Goal: Task Accomplishment & Management: Complete application form

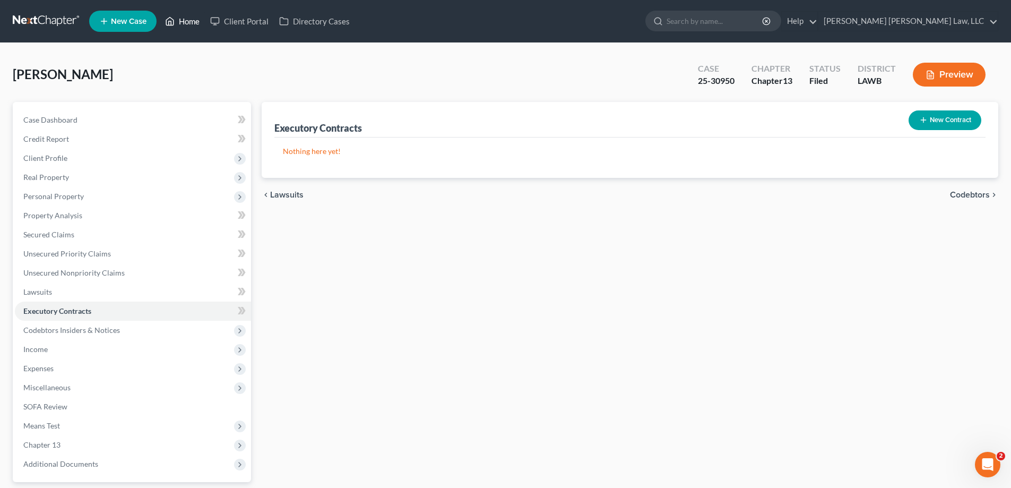
click at [199, 20] on link "Home" at bounding box center [182, 21] width 45 height 19
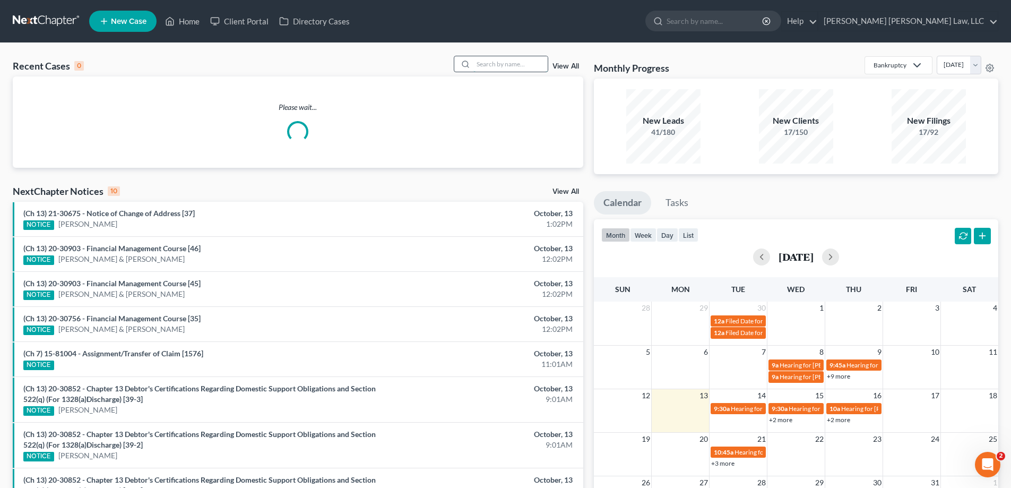
click at [519, 63] on input "search" at bounding box center [510, 63] width 74 height 15
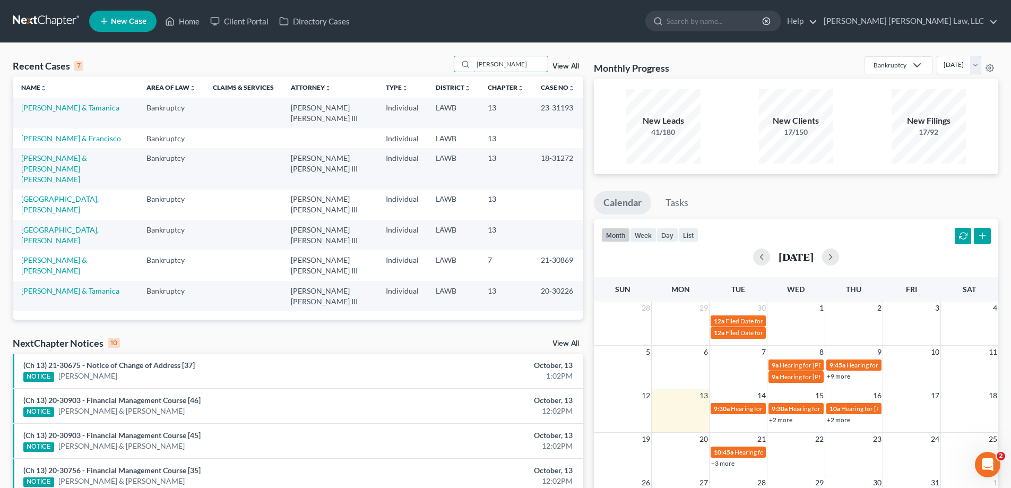
drag, startPoint x: 518, startPoint y: 70, endPoint x: 278, endPoint y: 47, distance: 241.0
click at [305, 59] on div "Recent Cases 7 [PERSON_NAME] View All" at bounding box center [298, 66] width 571 height 21
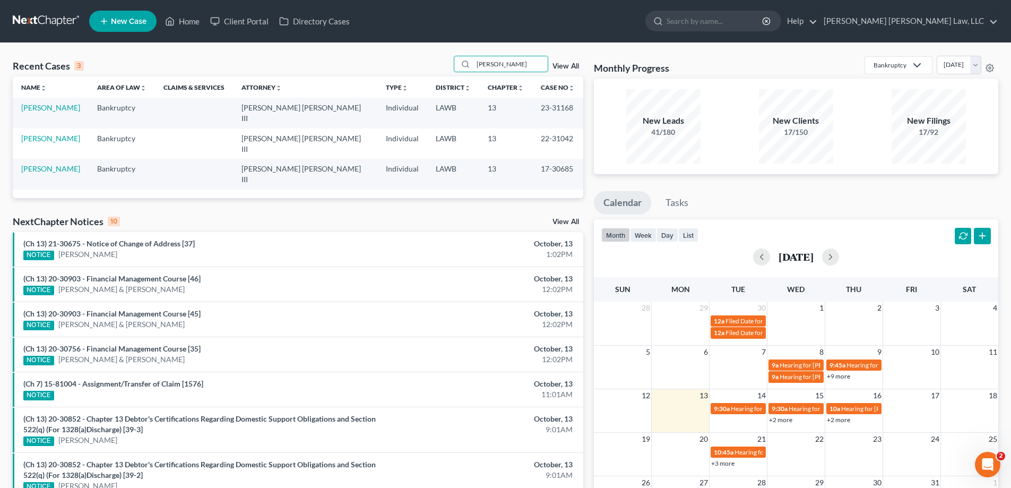
drag, startPoint x: 504, startPoint y: 65, endPoint x: 323, endPoint y: 54, distance: 181.8
click at [343, 57] on div "Recent Cases 3 [PERSON_NAME] View All" at bounding box center [298, 66] width 571 height 21
type input "23-31206"
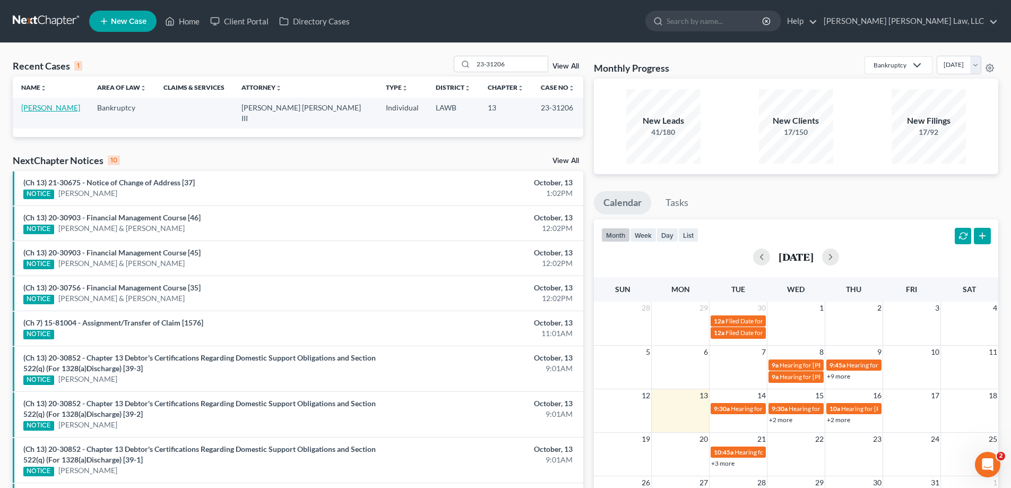
click at [73, 105] on link "[PERSON_NAME]" at bounding box center [50, 107] width 59 height 9
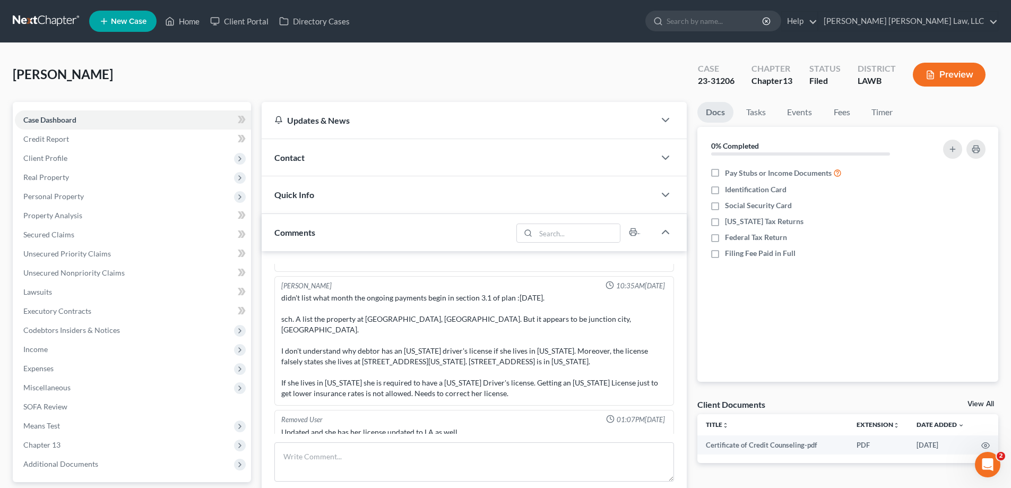
scroll to position [190, 0]
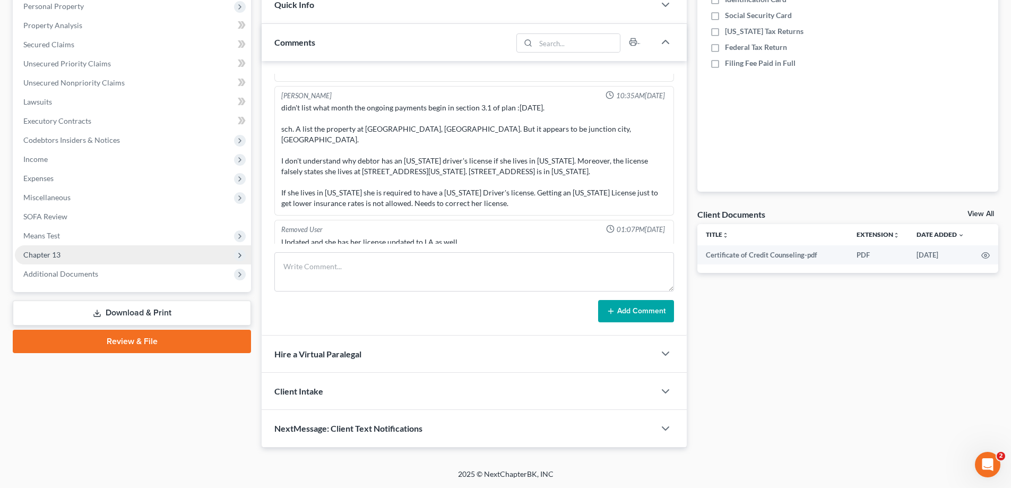
click at [51, 255] on span "Chapter 13" at bounding box center [41, 254] width 37 height 9
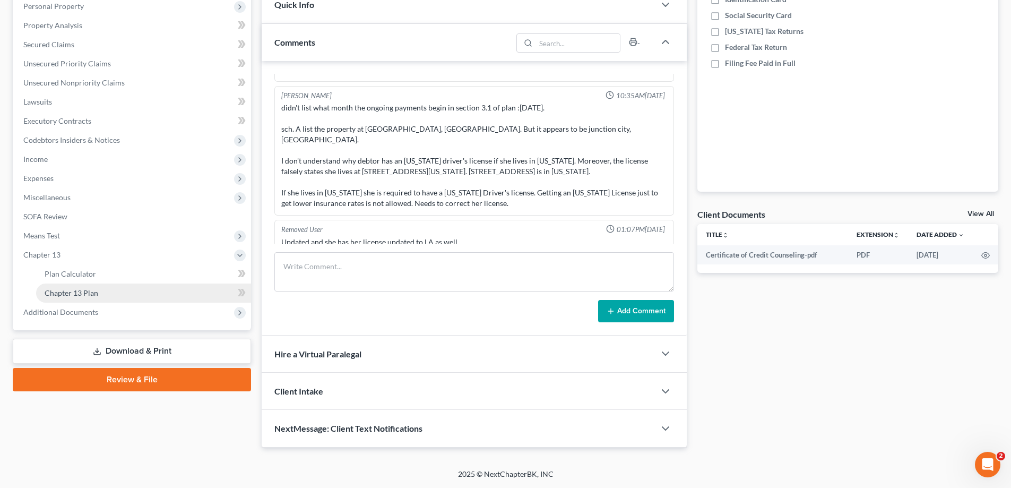
click at [97, 295] on span "Chapter 13 Plan" at bounding box center [72, 292] width 54 height 9
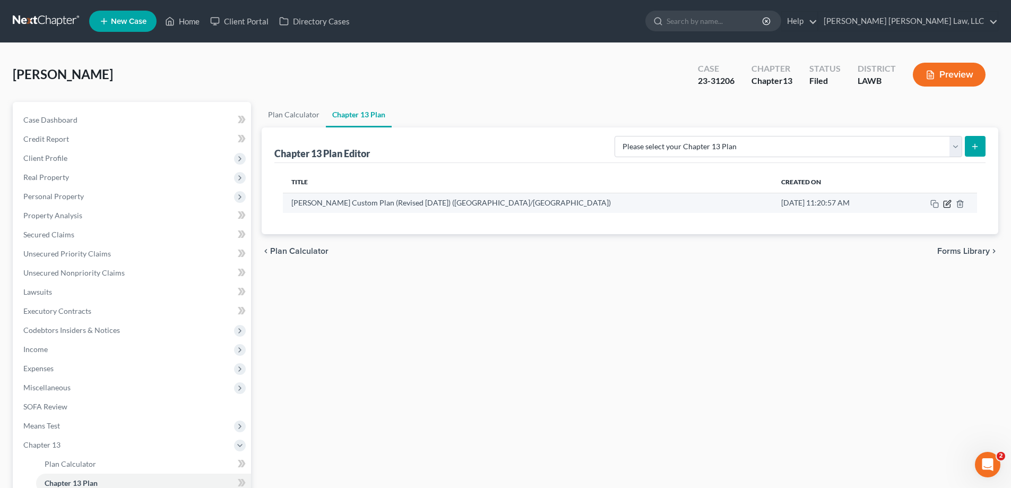
click at [947, 207] on icon "button" at bounding box center [947, 204] width 6 height 6
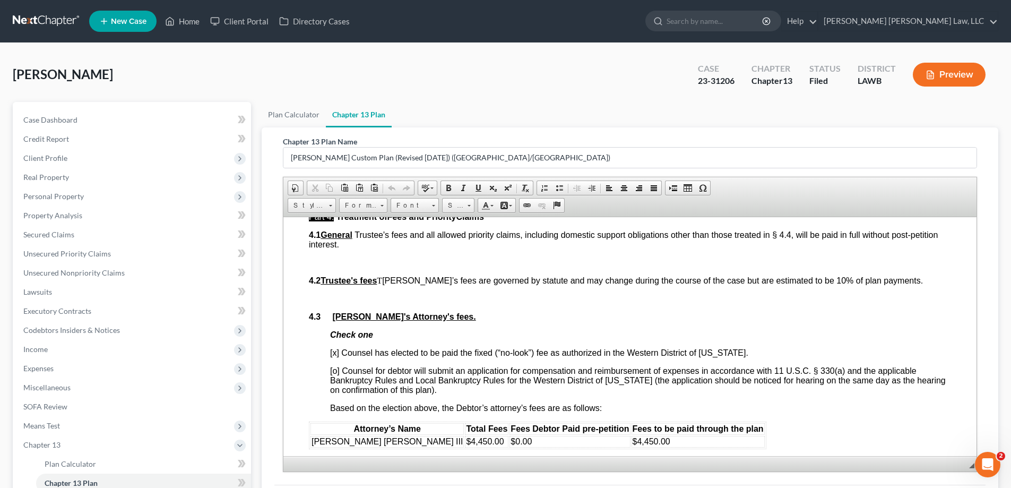
scroll to position [2282, 0]
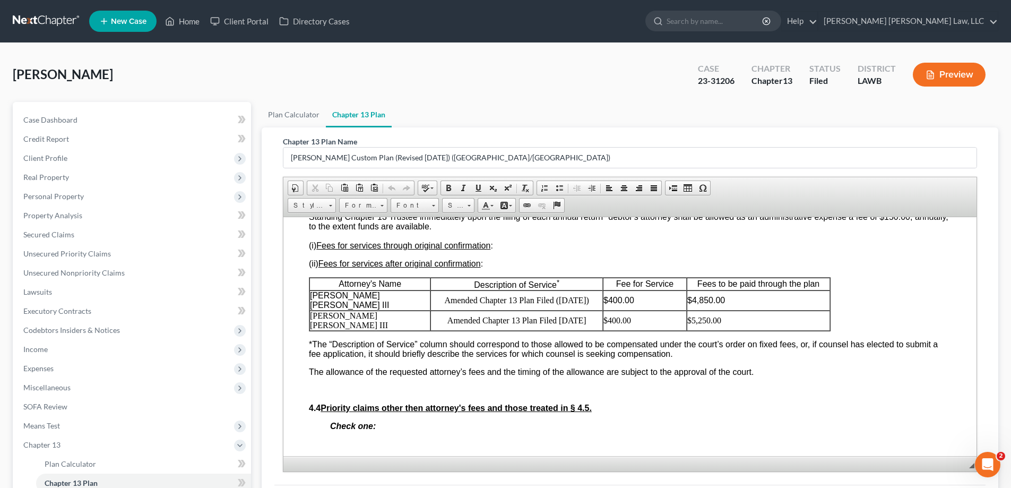
click at [475, 339] on span "*The “Description of Service” column should correspond to those allowed to be c…" at bounding box center [623, 348] width 629 height 19
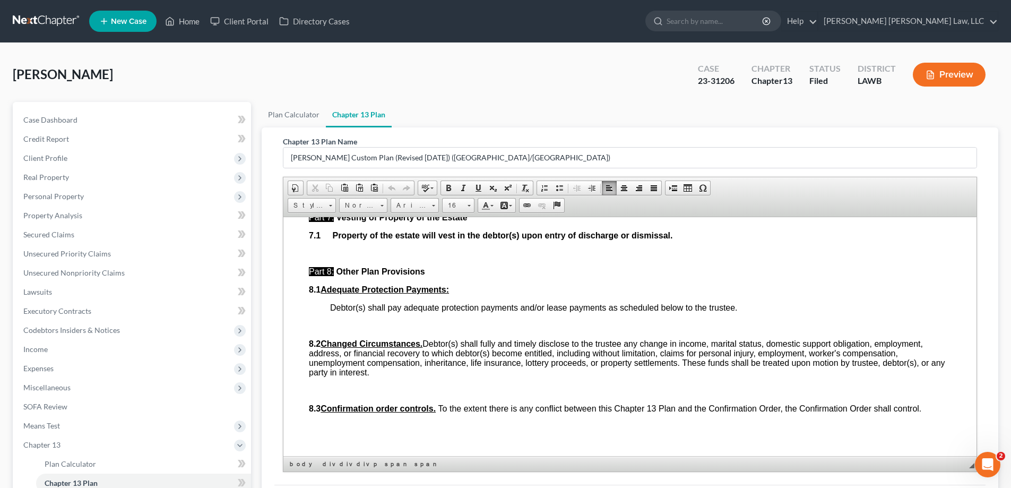
scroll to position [3556, 0]
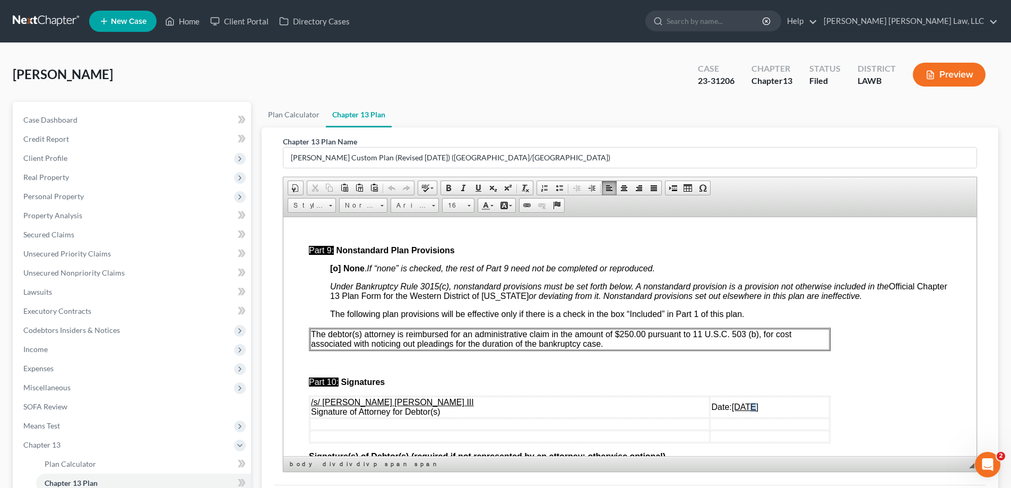
click at [732, 402] on u "[DATE]" at bounding box center [745, 406] width 27 height 9
drag, startPoint x: 690, startPoint y: 398, endPoint x: 695, endPoint y: 399, distance: 5.5
click at [732, 402] on u "[DATE]" at bounding box center [745, 406] width 27 height 9
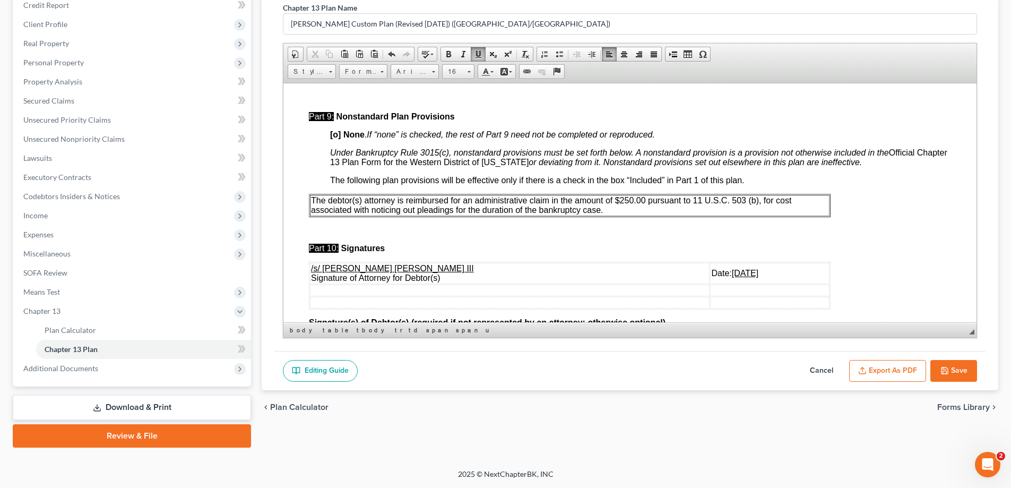
click at [961, 378] on button "Save" at bounding box center [953, 371] width 47 height 22
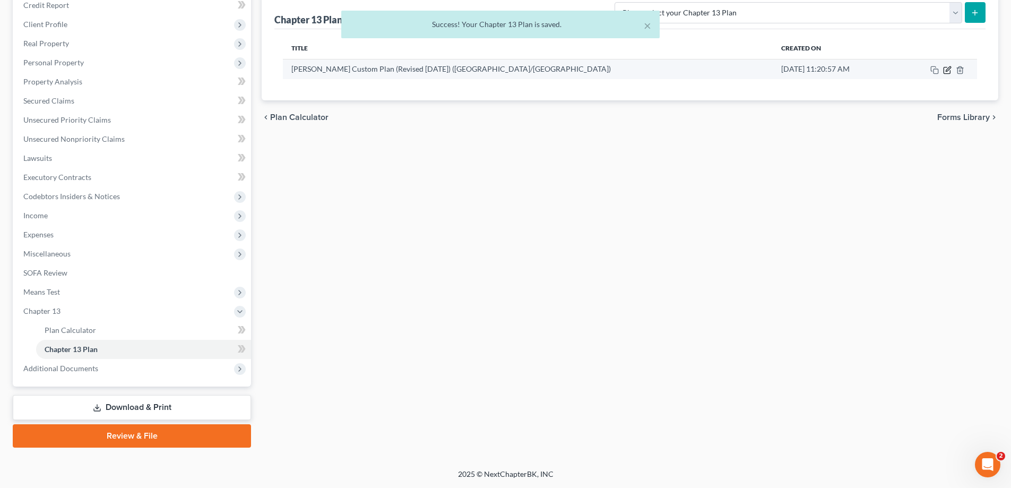
click at [950, 73] on icon "button" at bounding box center [947, 70] width 6 height 6
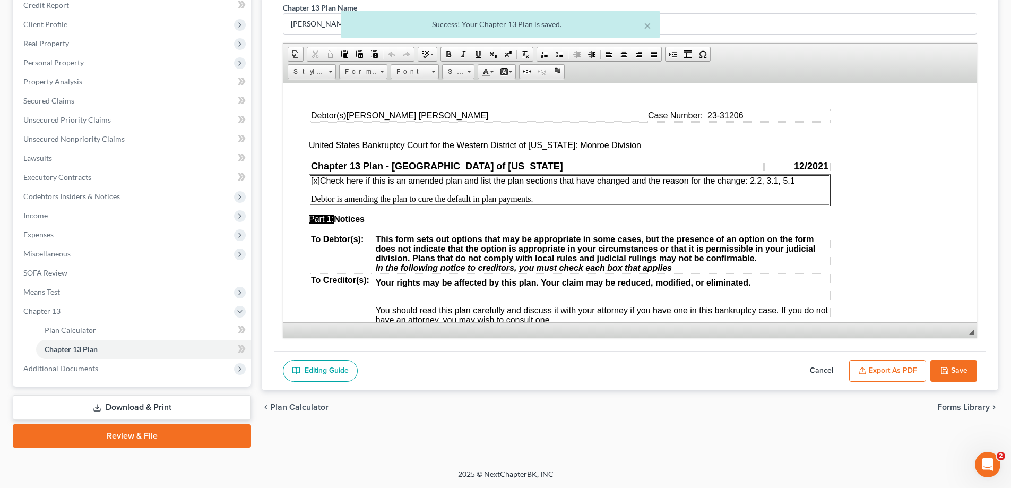
scroll to position [0, 0]
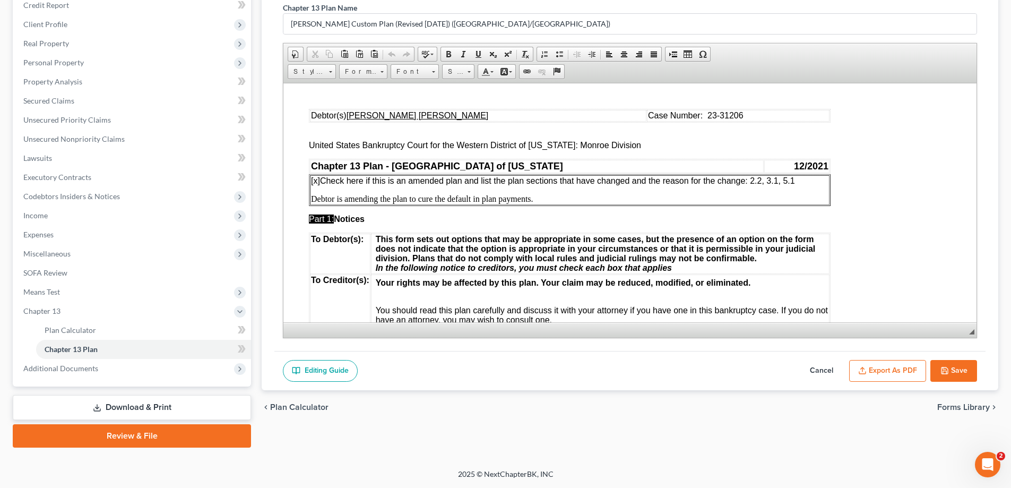
click at [863, 374] on button "Export as PDF" at bounding box center [887, 371] width 77 height 22
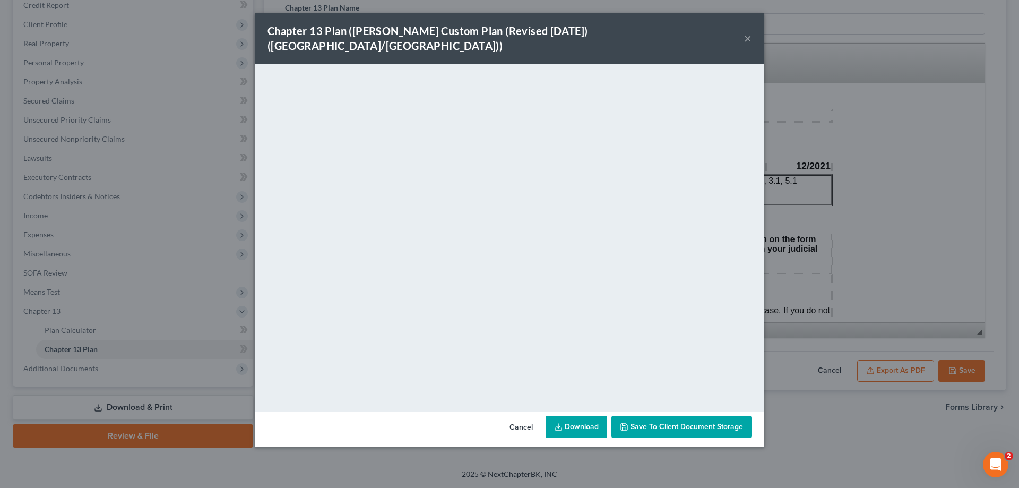
click at [744, 37] on button "×" at bounding box center [747, 38] width 7 height 13
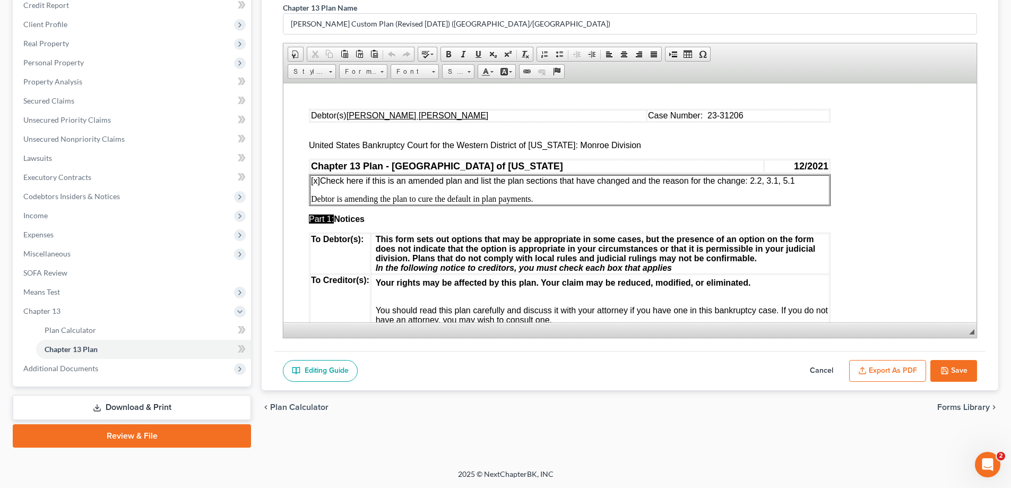
click at [941, 367] on icon "button" at bounding box center [945, 370] width 8 height 8
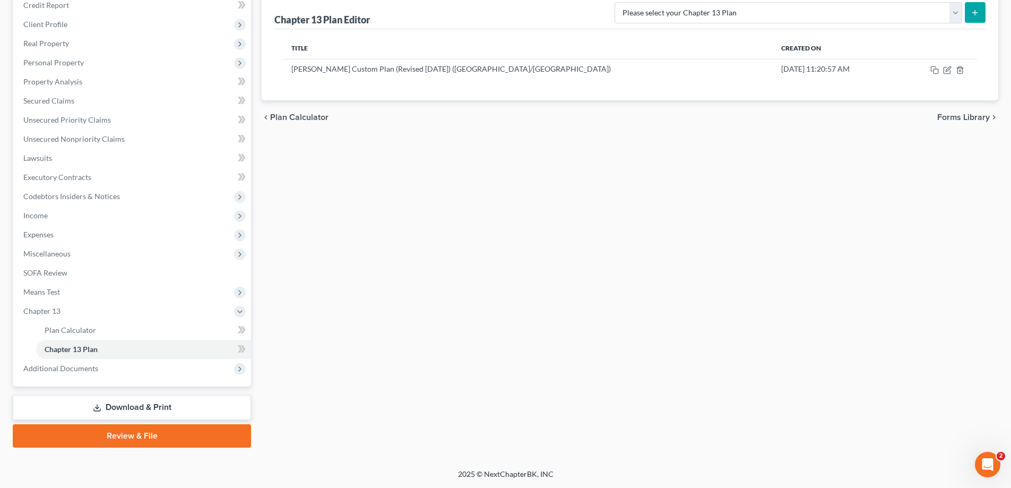
scroll to position [28, 0]
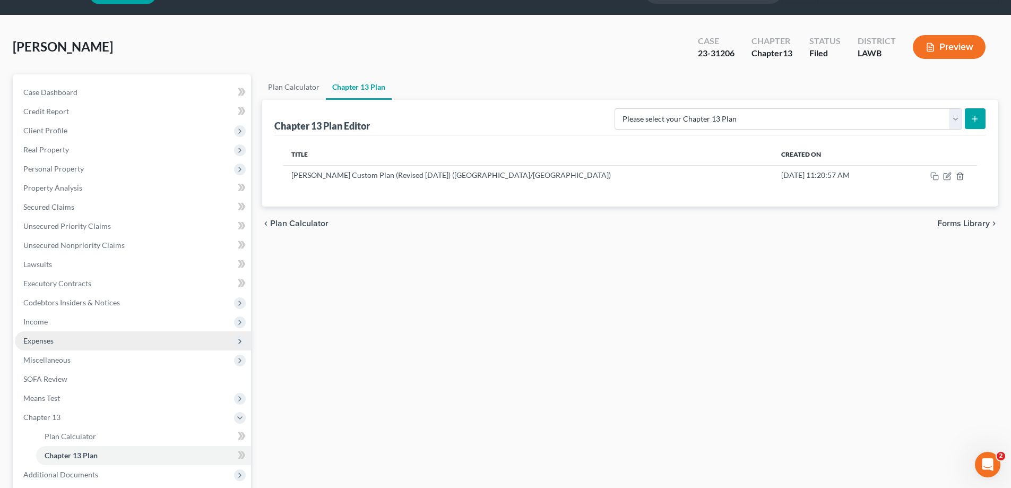
click at [64, 345] on span "Expenses" at bounding box center [133, 340] width 236 height 19
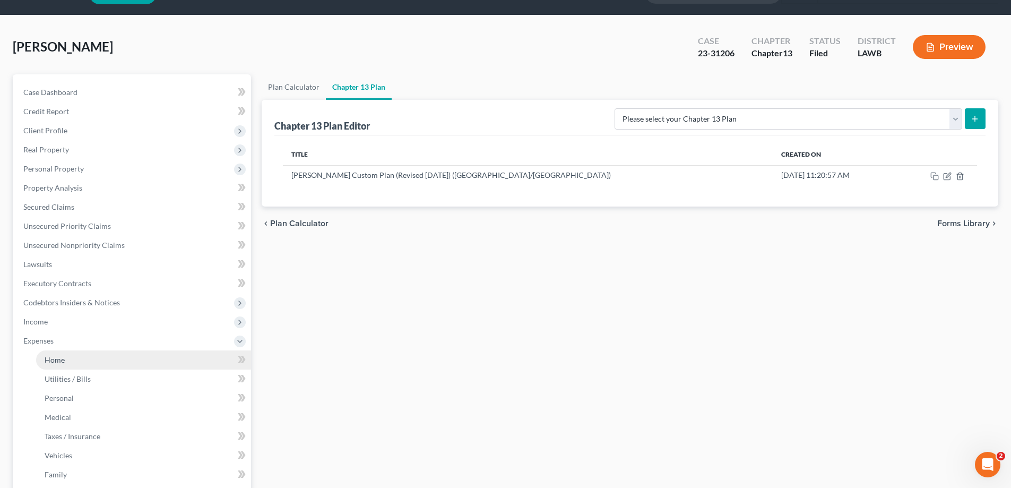
click at [102, 352] on link "Home" at bounding box center [143, 359] width 215 height 19
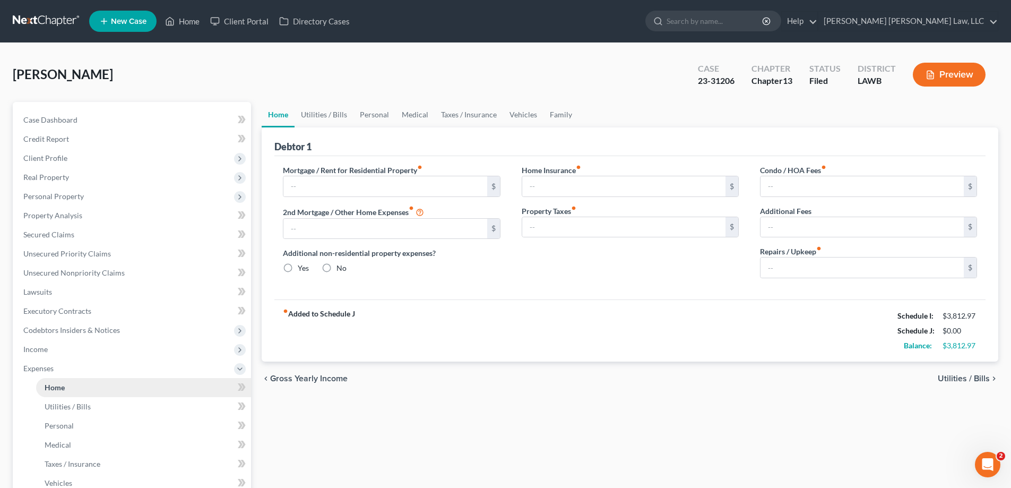
type input "0.00"
radio input "true"
type input "0.00"
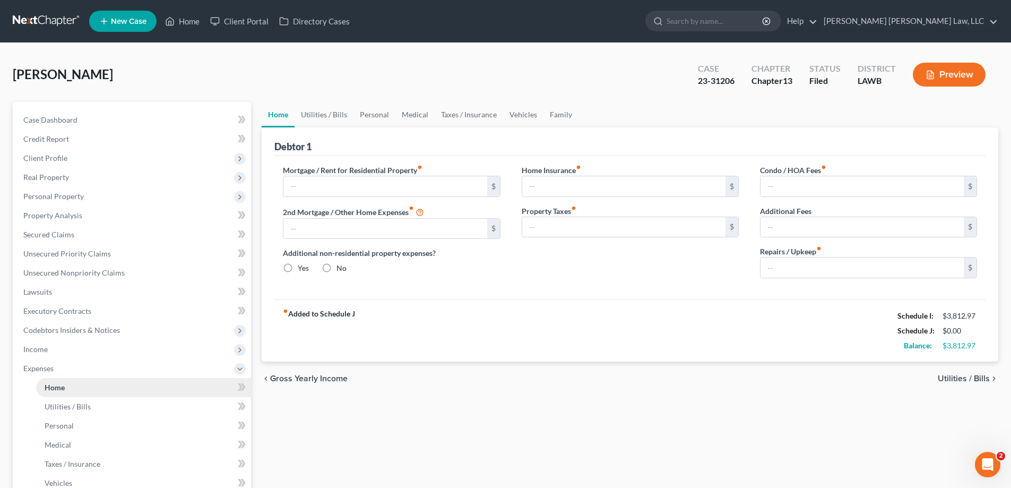
type input "0.00"
click at [77, 352] on span "Income" at bounding box center [133, 349] width 236 height 19
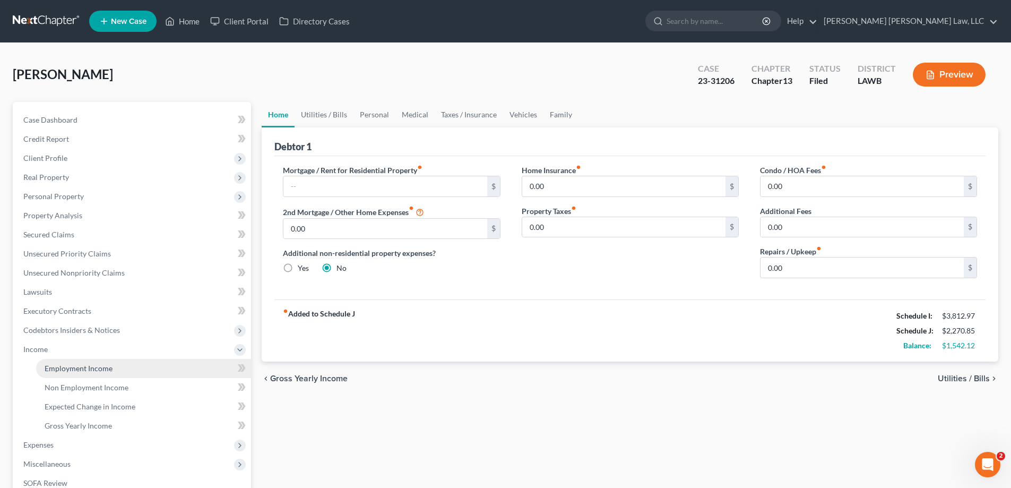
click at [90, 366] on span "Employment Income" at bounding box center [79, 368] width 68 height 9
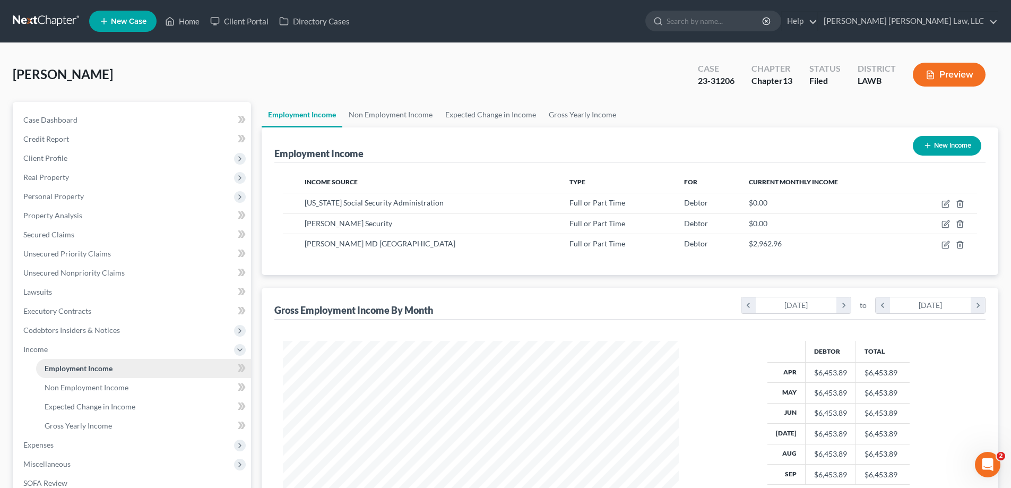
scroll to position [53, 0]
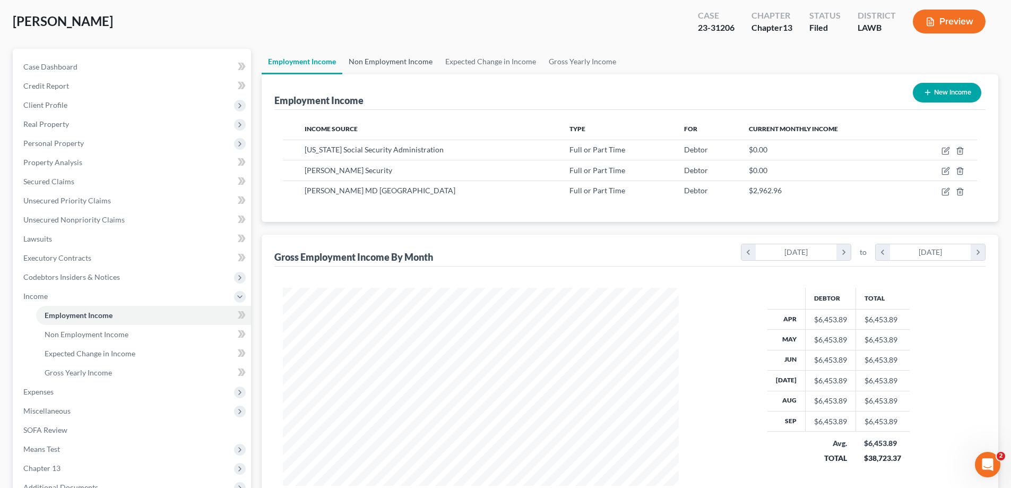
click at [427, 58] on link "Non Employment Income" at bounding box center [390, 61] width 97 height 25
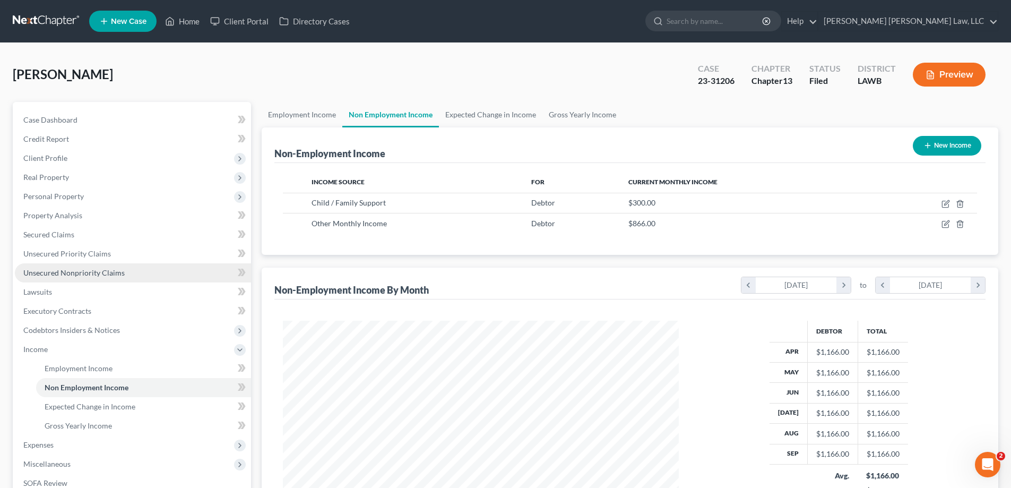
scroll to position [106, 0]
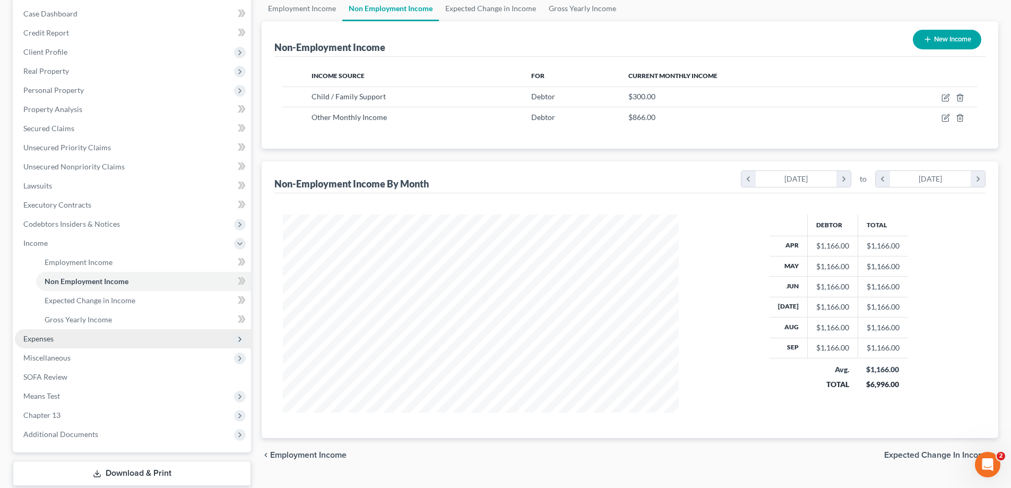
click at [68, 333] on span "Expenses" at bounding box center [133, 338] width 236 height 19
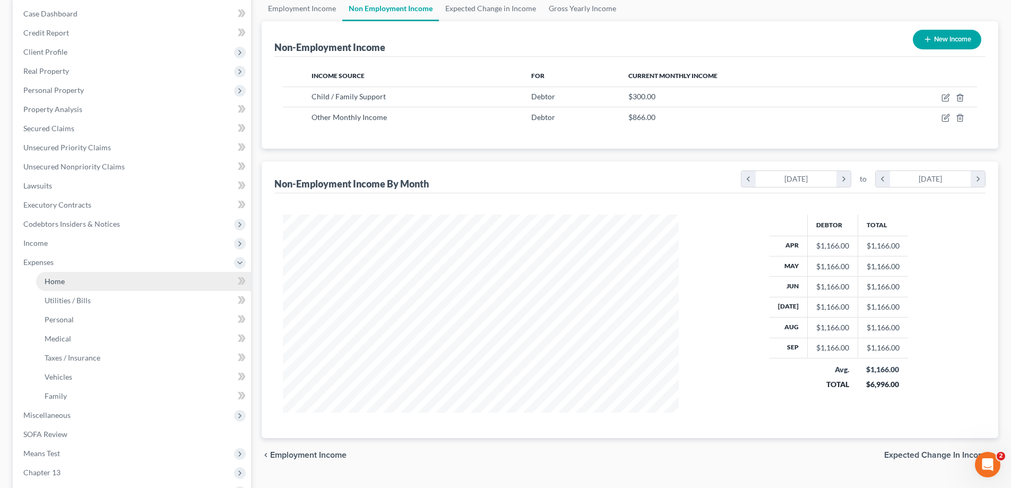
click at [70, 284] on link "Home" at bounding box center [143, 281] width 215 height 19
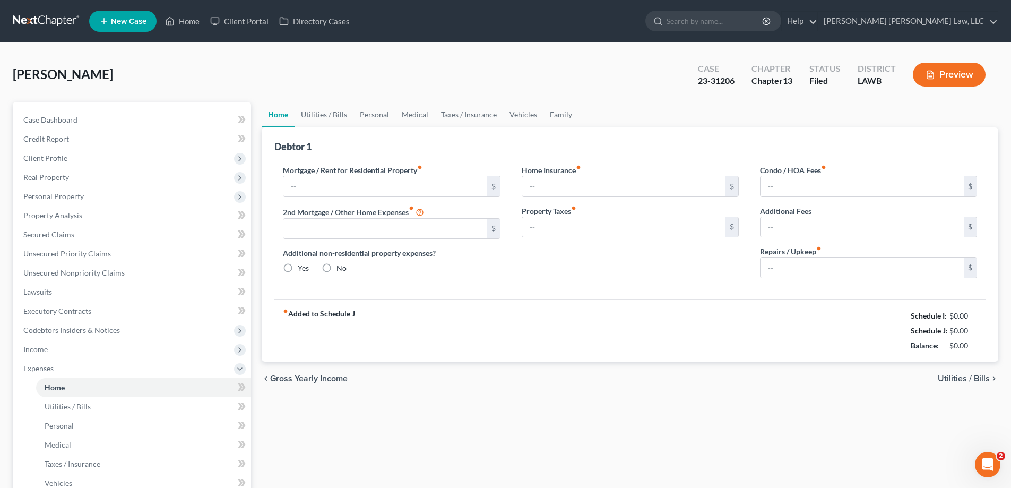
type input "0.00"
radio input "true"
type input "0.00"
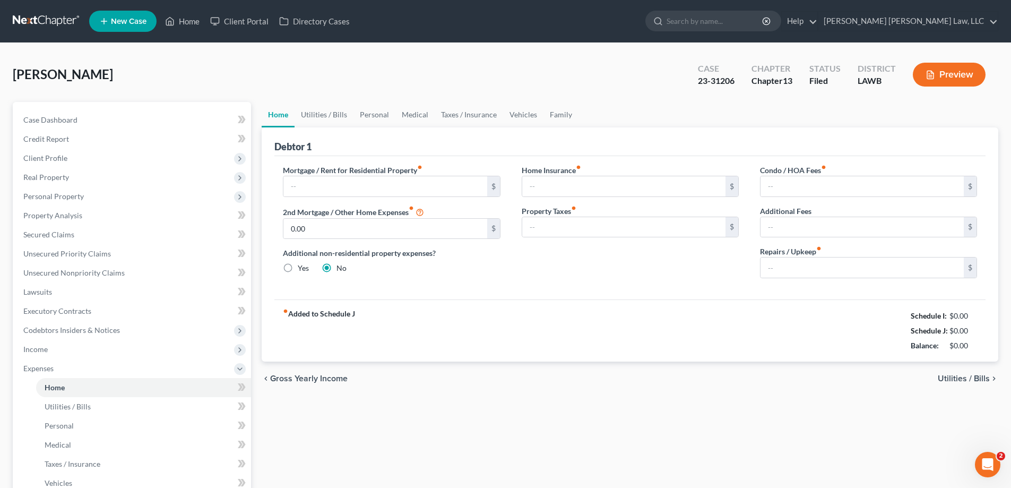
type input "0.00"
click at [380, 116] on link "Personal" at bounding box center [374, 114] width 42 height 25
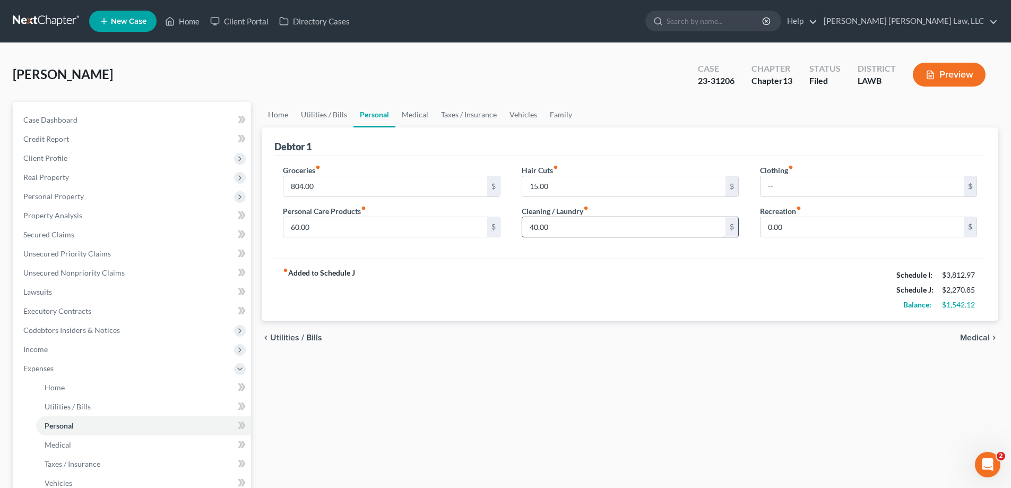
click at [660, 235] on input "40.00" at bounding box center [623, 227] width 203 height 20
click at [585, 196] on div "15.00 $" at bounding box center [630, 186] width 217 height 21
click at [580, 185] on input "15.00" at bounding box center [623, 186] width 203 height 20
click at [329, 232] on input "60.00" at bounding box center [384, 227] width 203 height 20
click at [500, 308] on div "fiber_manual_record Added to Schedule J Schedule I: $3,812.97 Schedule J: $2,15…" at bounding box center [629, 289] width 711 height 62
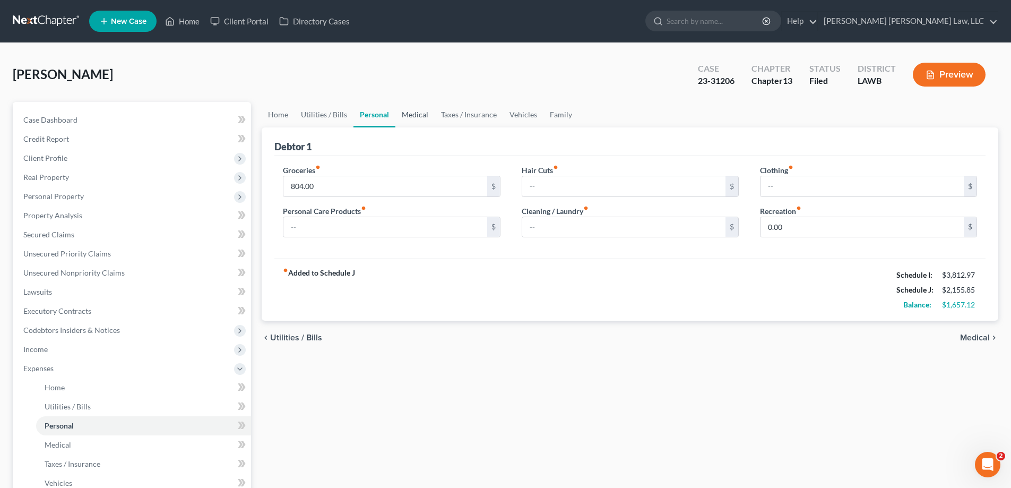
click at [415, 117] on link "Medical" at bounding box center [414, 114] width 39 height 25
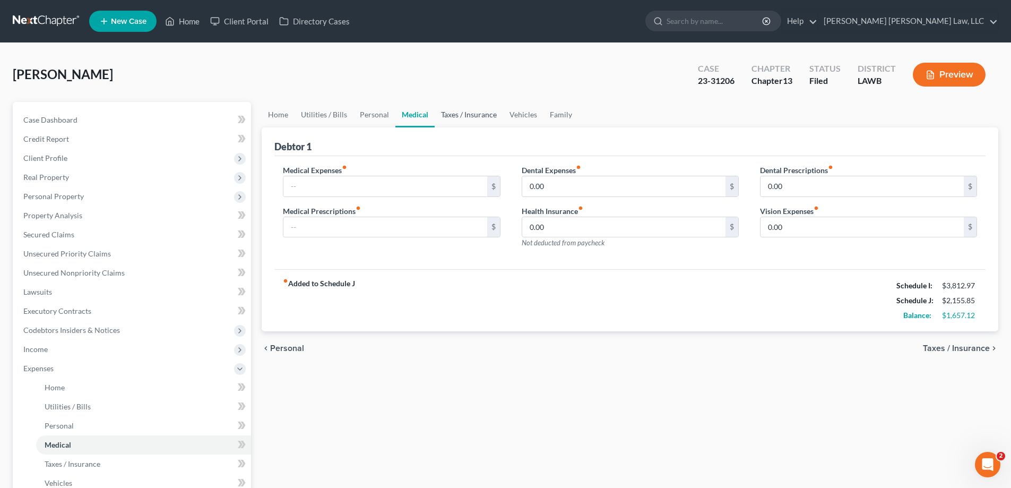
click at [472, 103] on link "Taxes / Insurance" at bounding box center [469, 114] width 68 height 25
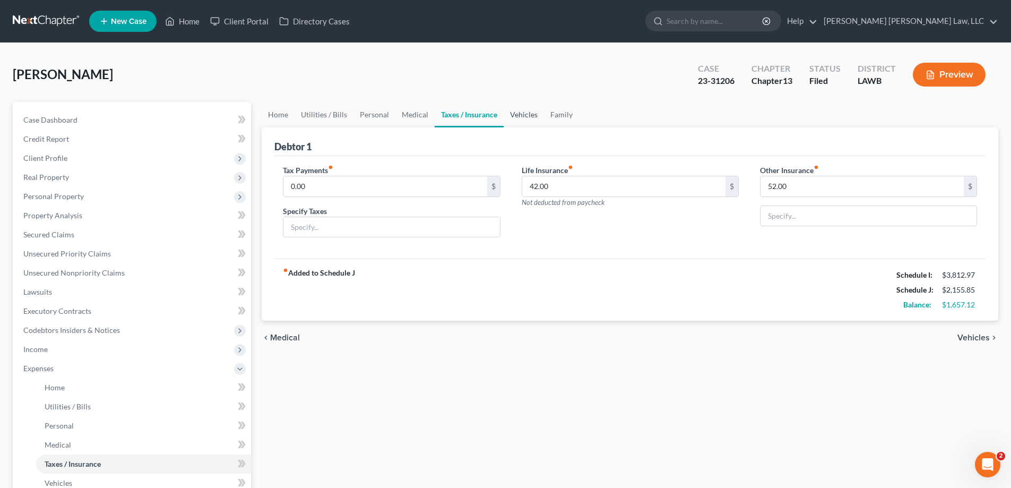
click at [506, 118] on link "Vehicles" at bounding box center [524, 114] width 40 height 25
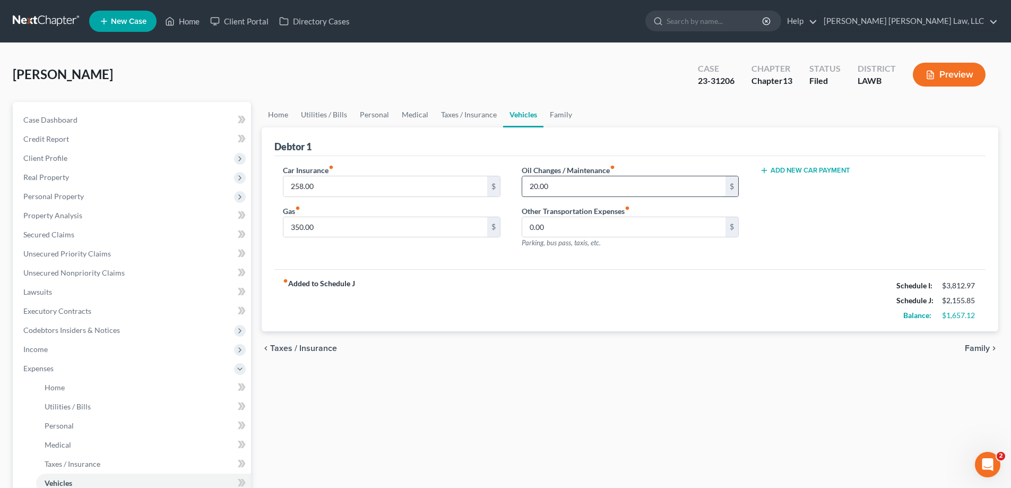
click at [563, 186] on input "20.00" at bounding box center [623, 186] width 203 height 20
click at [360, 223] on input "350.00" at bounding box center [384, 227] width 203 height 20
type input "320"
click at [413, 119] on link "Medical" at bounding box center [414, 114] width 39 height 25
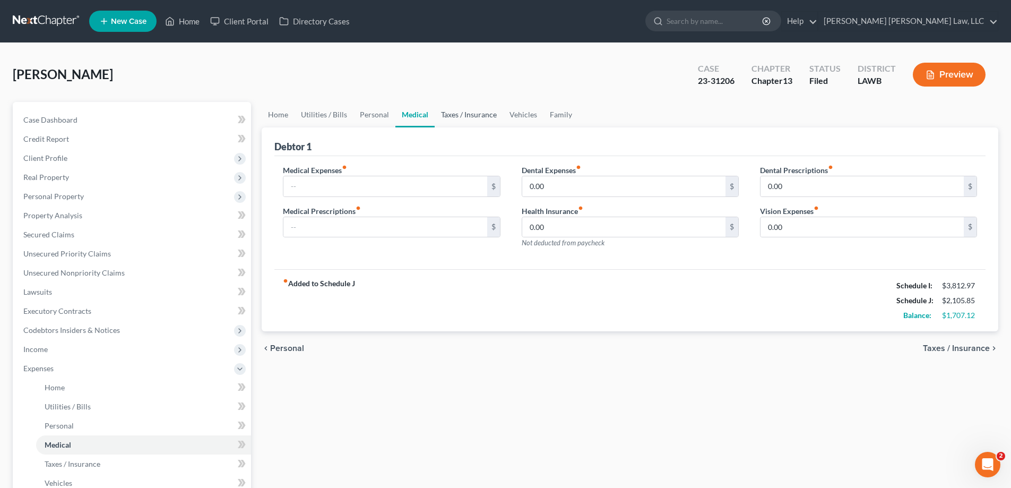
click at [450, 122] on link "Taxes / Insurance" at bounding box center [469, 114] width 68 height 25
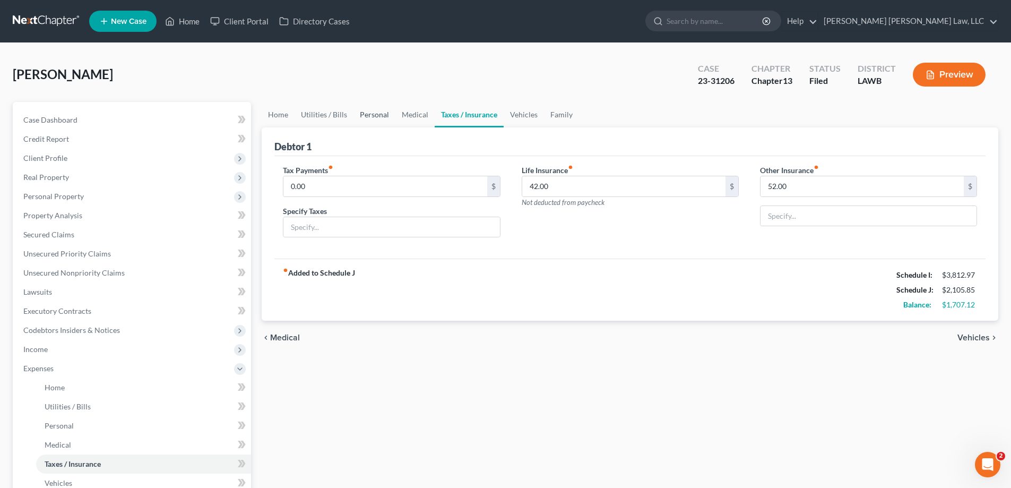
click at [374, 122] on link "Personal" at bounding box center [374, 114] width 42 height 25
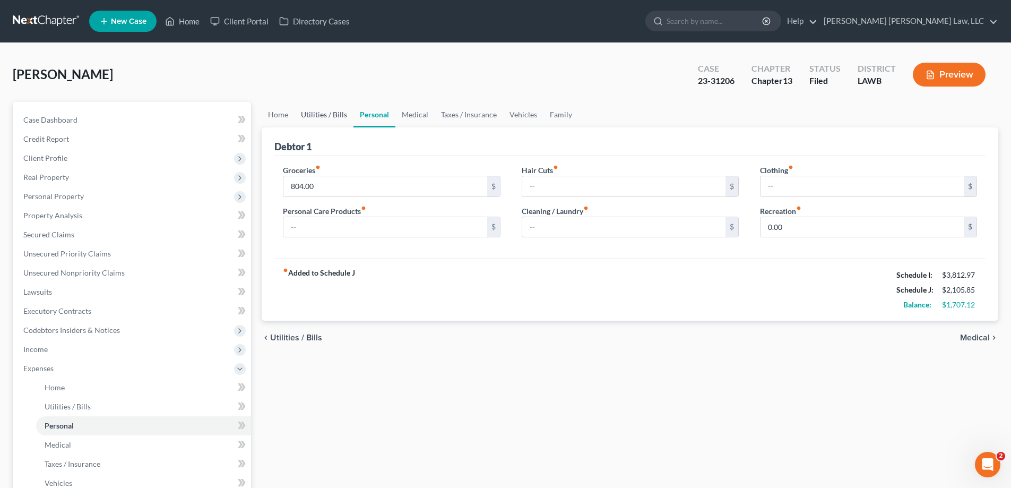
click at [315, 110] on link "Utilities / Bills" at bounding box center [324, 114] width 59 height 25
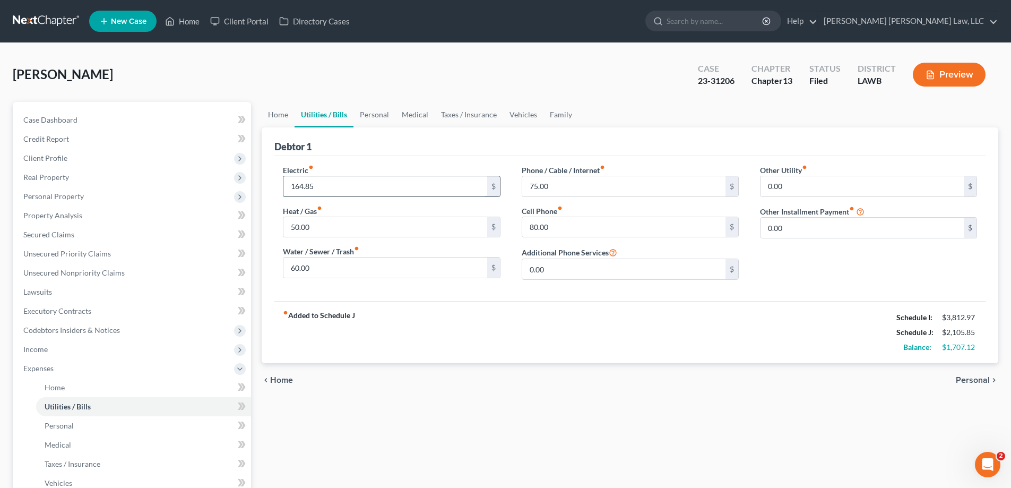
click at [448, 188] on input "164.85" at bounding box center [384, 186] width 203 height 20
type input "164"
click at [438, 211] on div "Heat / Gas fiber_manual_record 50.00 $" at bounding box center [391, 221] width 217 height 32
click at [519, 111] on link "Vehicles" at bounding box center [523, 114] width 40 height 25
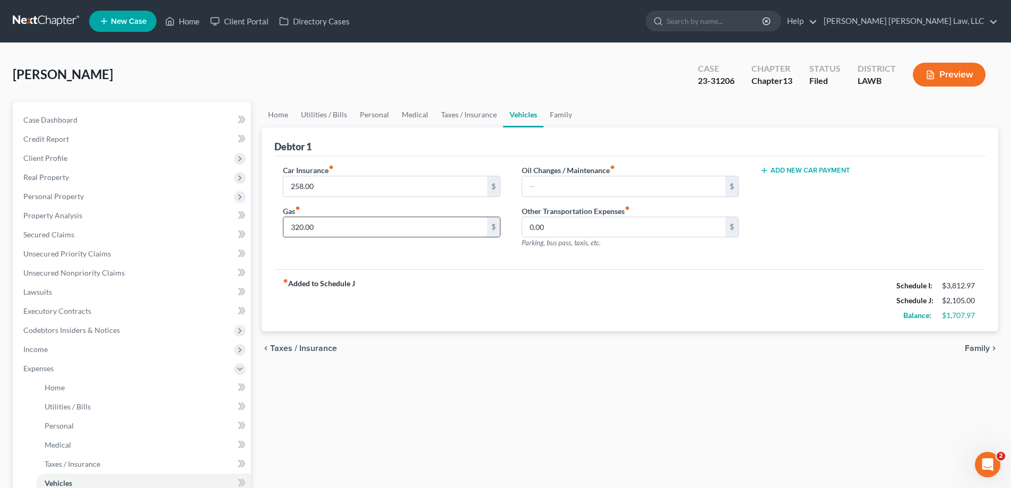
click at [368, 231] on input "320.00" at bounding box center [384, 227] width 203 height 20
click at [631, 312] on div "fiber_manual_record Added to Schedule J Schedule I: $3,812.97 Schedule J: $2,10…" at bounding box center [629, 300] width 711 height 62
click at [337, 229] on input "320" at bounding box center [384, 227] width 203 height 20
click at [297, 228] on input "302" at bounding box center [384, 227] width 203 height 20
click at [486, 468] on div "Home Utilities / Bills Personal Medical Taxes / Insurance Vehicles Family Debto…" at bounding box center [629, 389] width 747 height 575
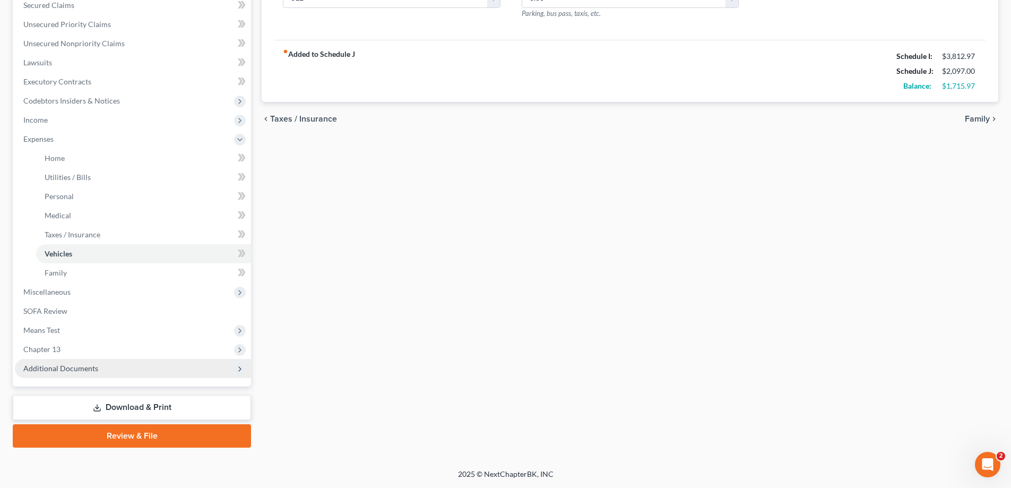
scroll to position [176, 0]
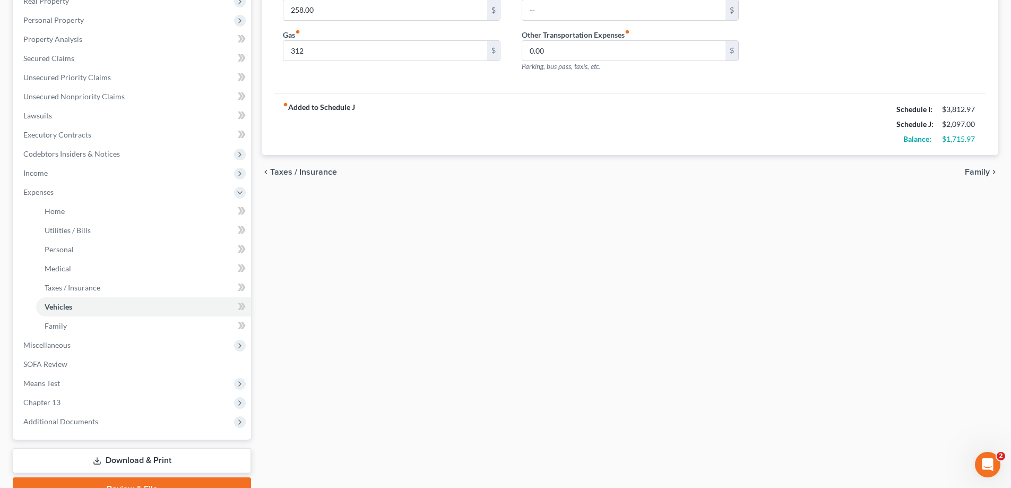
click at [170, 454] on link "Download & Print" at bounding box center [132, 460] width 238 height 25
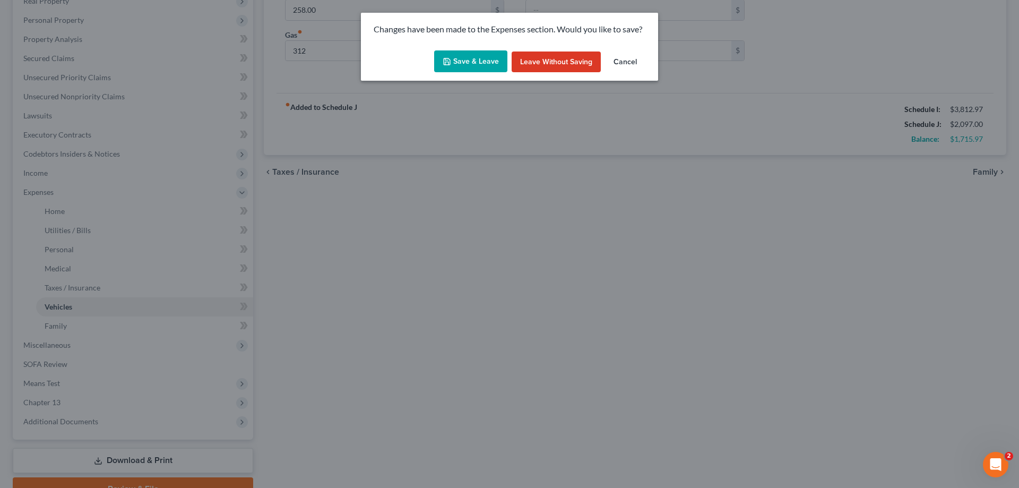
click at [451, 60] on icon "button" at bounding box center [447, 61] width 8 height 8
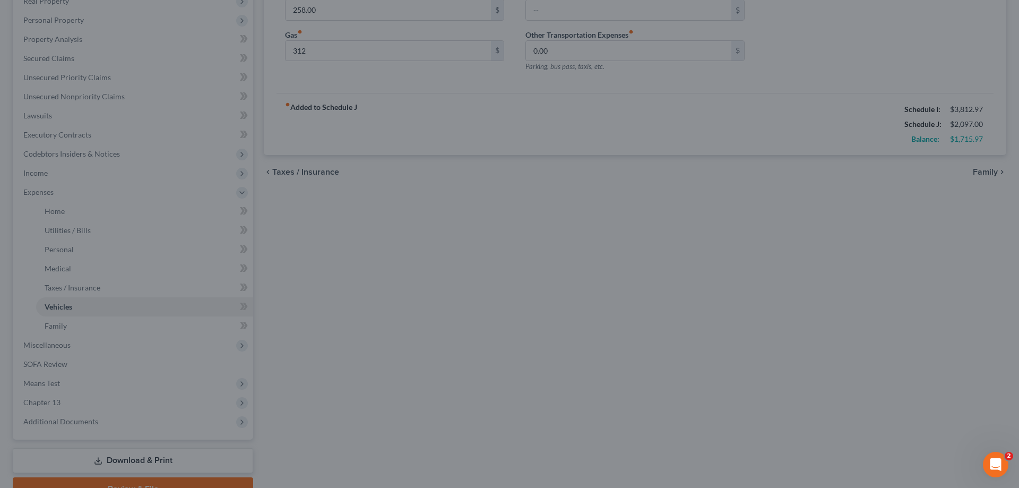
type input "312.00"
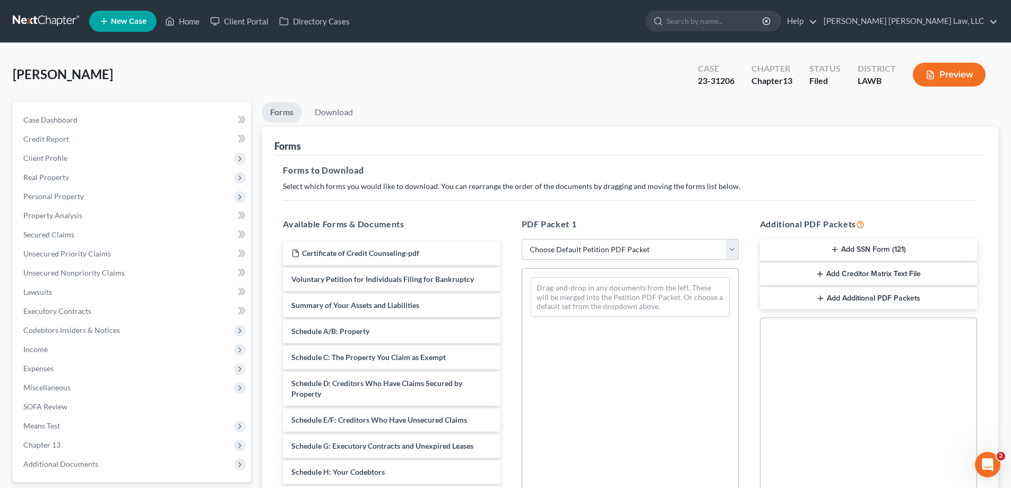
click at [578, 252] on select "Choose Default Petition PDF Packet Complete Bankruptcy Petition (all forms and …" at bounding box center [630, 249] width 217 height 21
select select "2"
click at [522, 239] on select "Choose Default Petition PDF Packet Complete Bankruptcy Petition (all forms and …" at bounding box center [630, 249] width 217 height 21
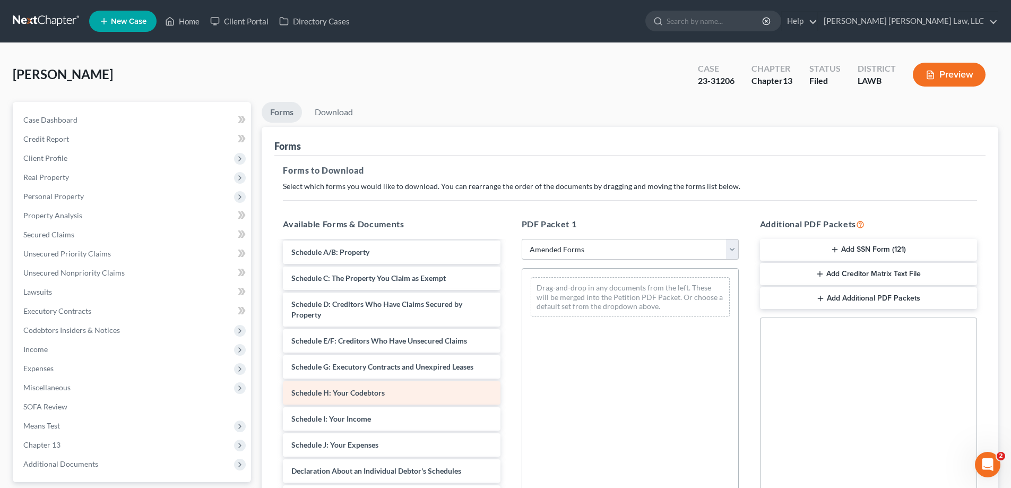
scroll to position [159, 0]
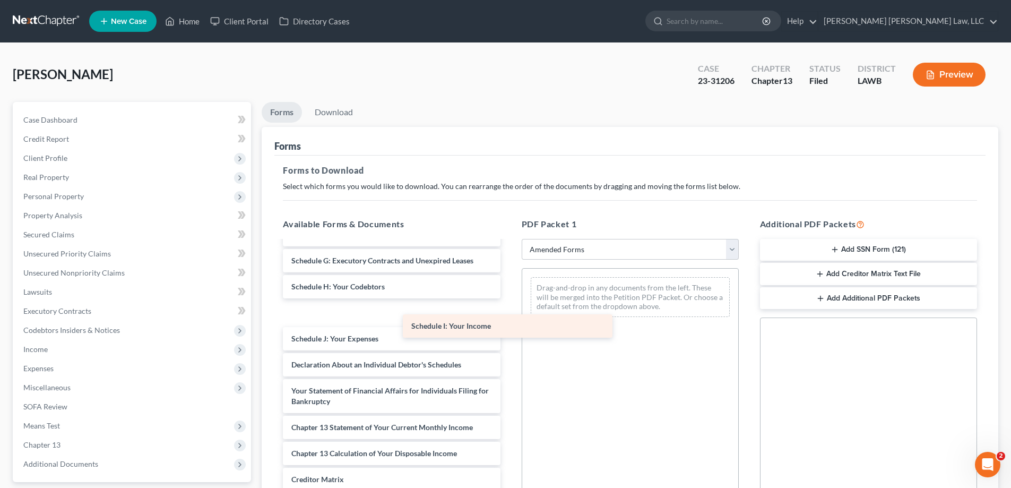
drag, startPoint x: 357, startPoint y: 316, endPoint x: 607, endPoint y: 346, distance: 251.8
click at [508, 346] on div "Schedule I: Your Income Voluntary Petition for Individuals Filing for Bankruptc…" at bounding box center [391, 330] width 234 height 497
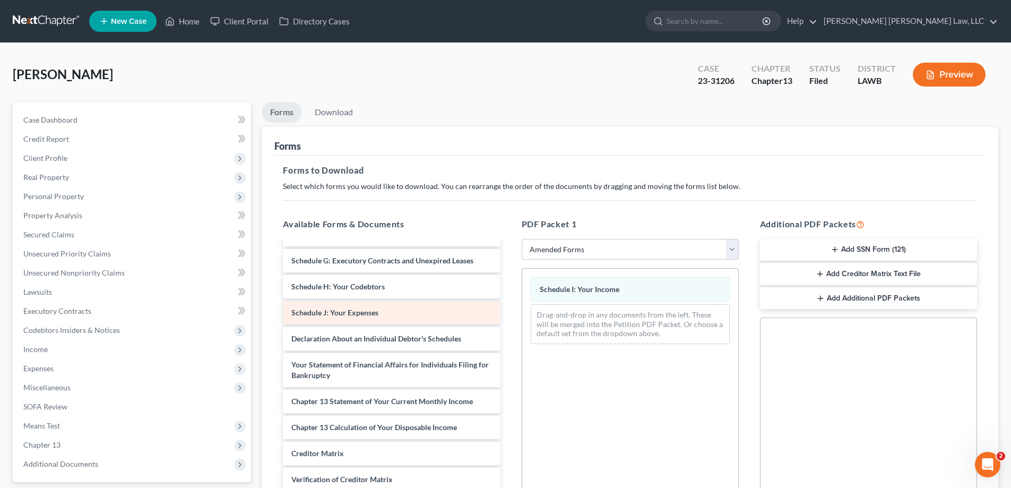
drag, startPoint x: 410, startPoint y: 298, endPoint x: 418, endPoint y: 303, distance: 9.0
click at [418, 303] on div "Voluntary Petition for Individuals Filing for Bankruptcy Summary of Your Assets…" at bounding box center [391, 317] width 234 height 471
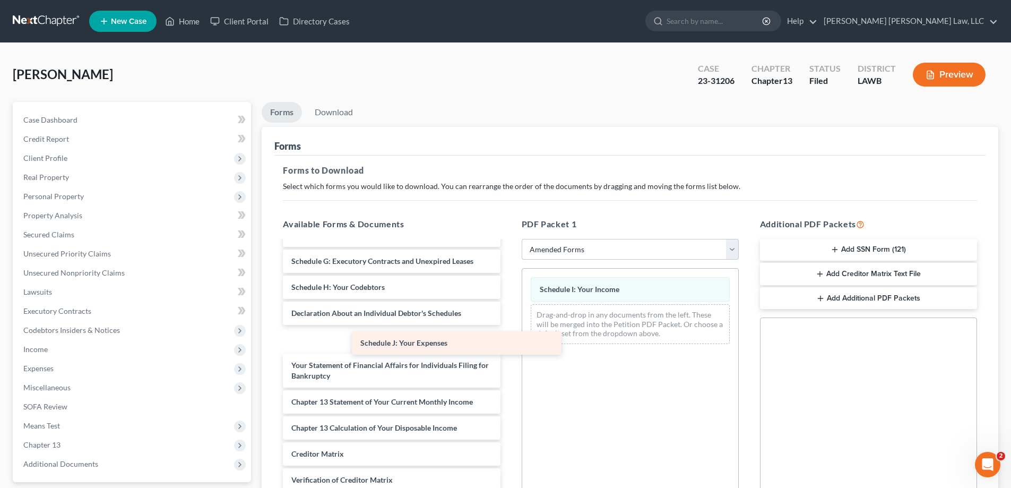
drag, startPoint x: 408, startPoint y: 320, endPoint x: 580, endPoint y: 365, distance: 177.4
click at [508, 366] on div "Schedule J: Your Expenses Voluntary Petition for Individuals Filing for Bankrup…" at bounding box center [391, 318] width 234 height 471
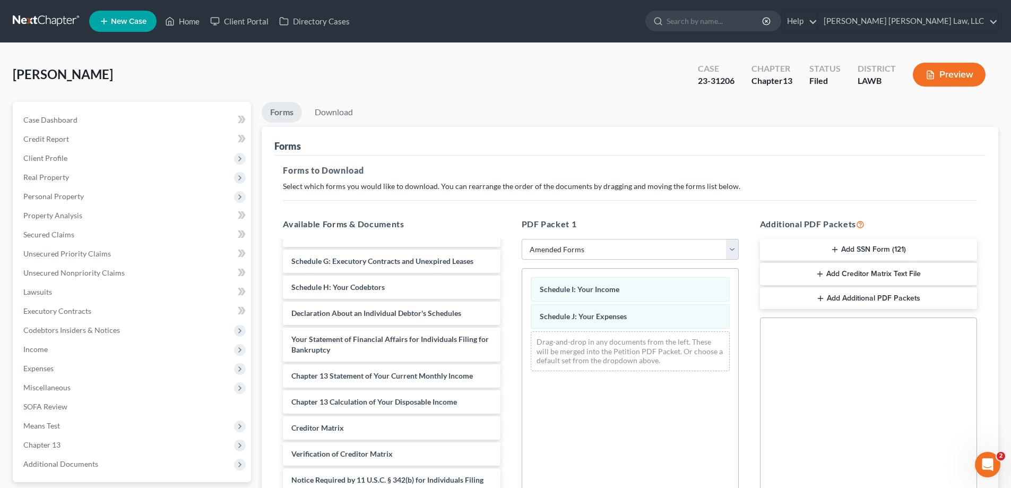
scroll to position [133, 0]
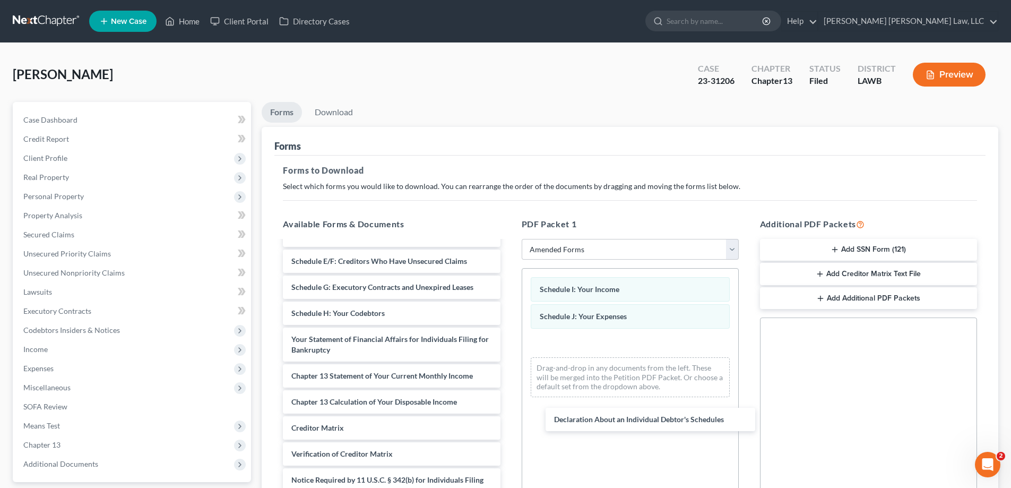
drag, startPoint x: 422, startPoint y: 319, endPoint x: 681, endPoint y: 425, distance: 279.2
click at [508, 425] on div "Declaration About an Individual Debtor's Schedules Voluntary Petition for Indiv…" at bounding box center [391, 318] width 234 height 419
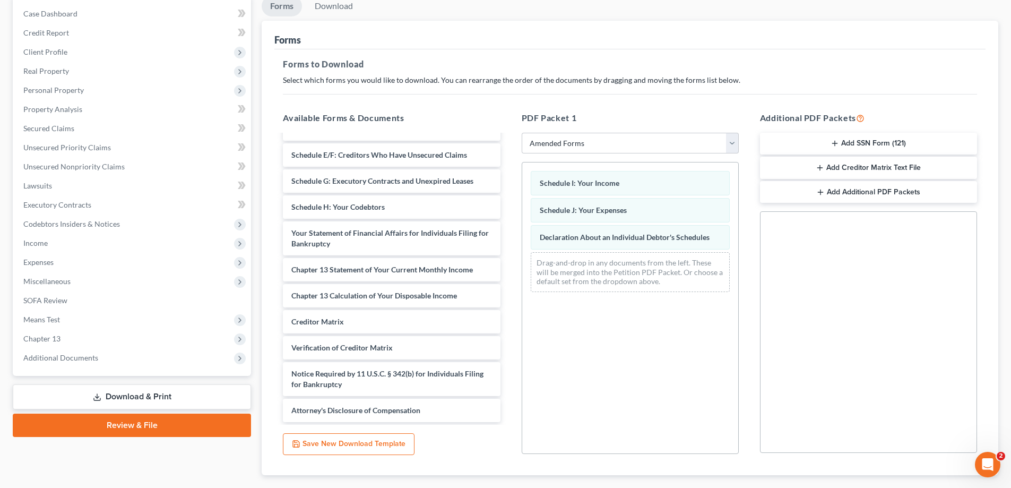
scroll to position [168, 0]
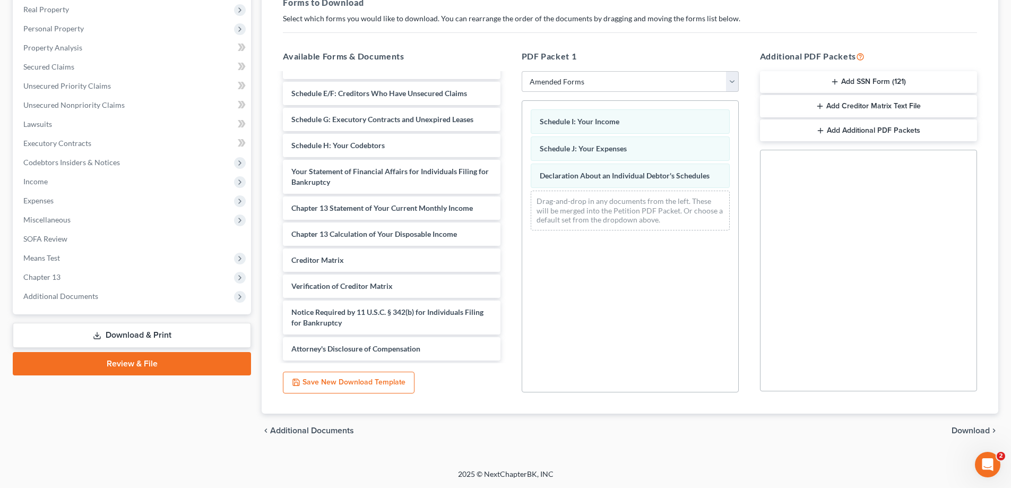
click at [961, 432] on span "Download" at bounding box center [971, 430] width 38 height 8
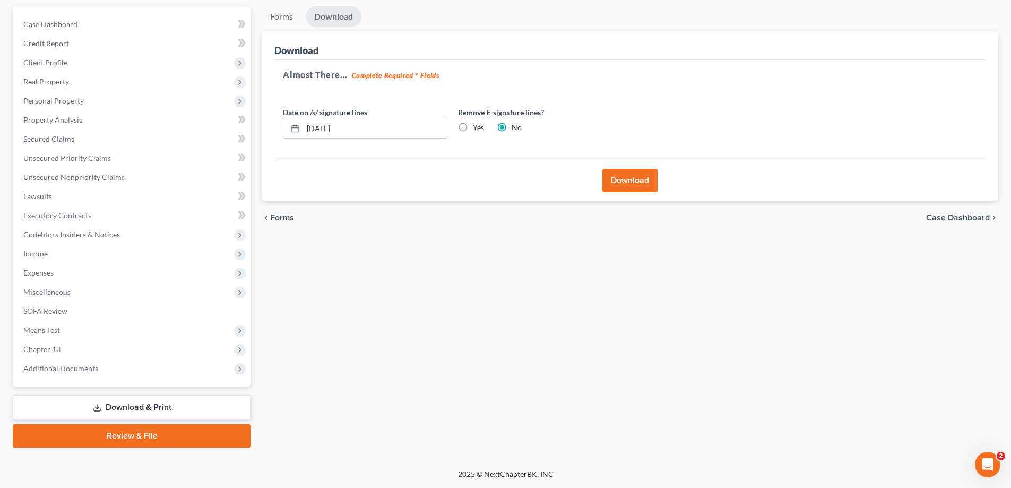
scroll to position [96, 0]
click at [633, 175] on button "Download" at bounding box center [629, 180] width 55 height 23
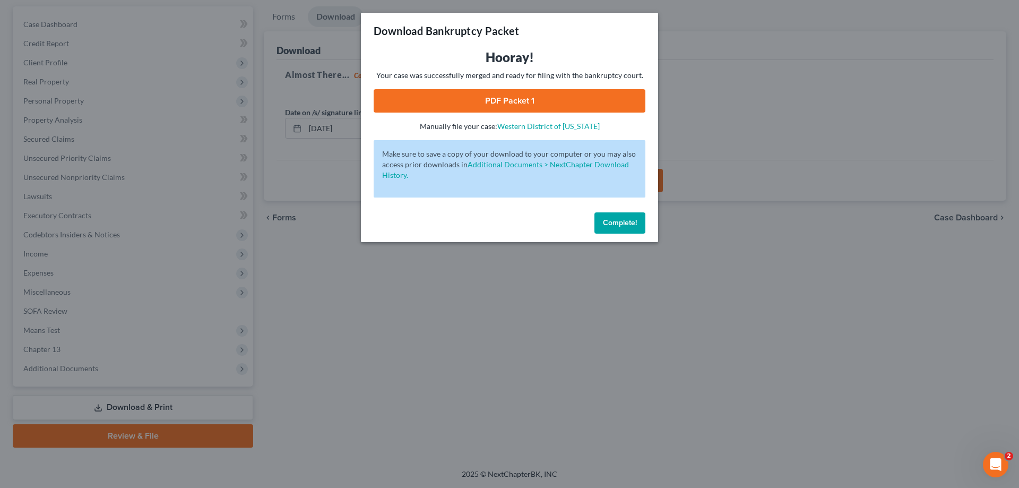
click at [553, 102] on link "PDF Packet 1" at bounding box center [510, 100] width 272 height 23
click at [611, 220] on span "Complete!" at bounding box center [620, 222] width 34 height 9
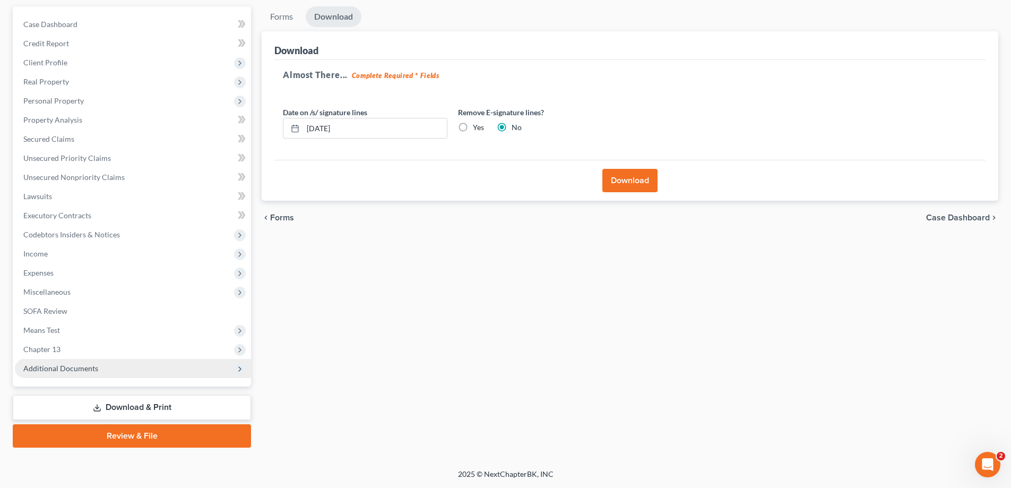
click at [45, 359] on span "Additional Documents" at bounding box center [133, 368] width 236 height 19
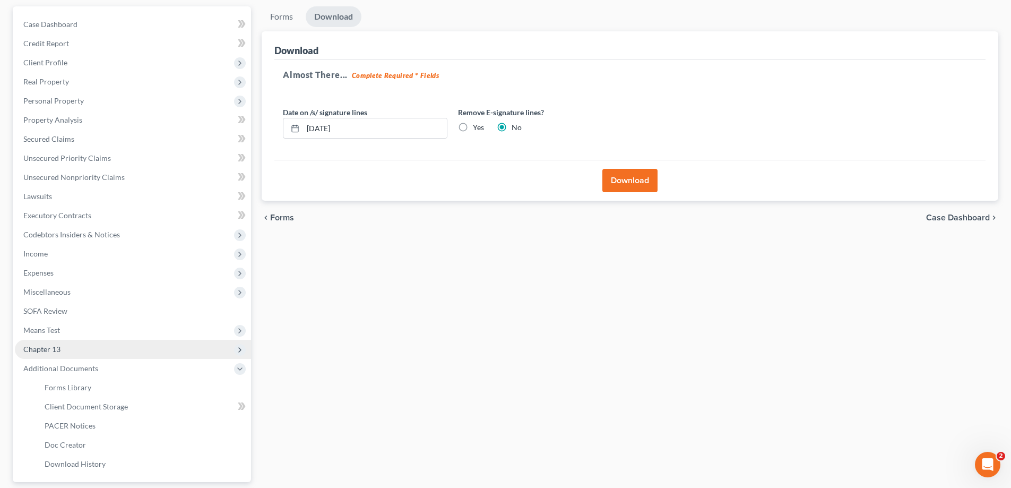
click at [35, 350] on span "Chapter 13" at bounding box center [41, 348] width 37 height 9
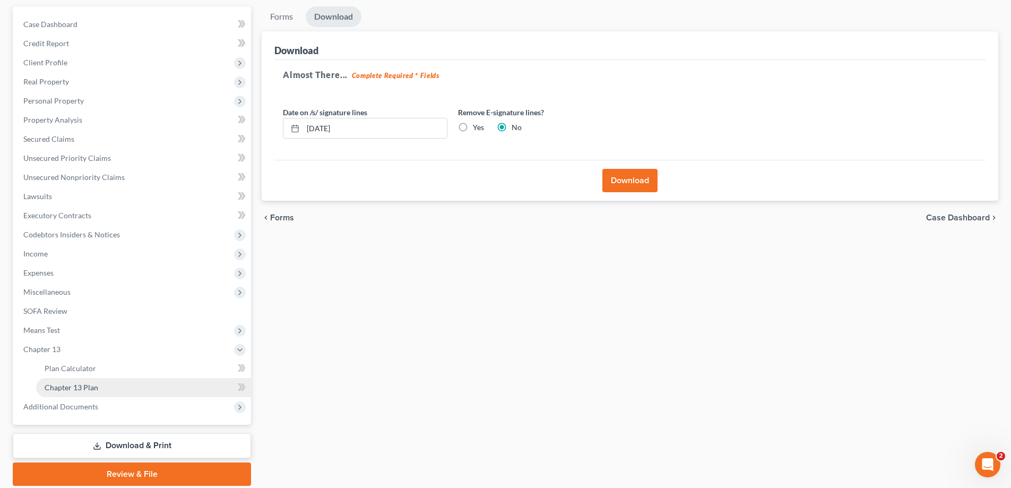
click at [83, 385] on span "Chapter 13 Plan" at bounding box center [72, 387] width 54 height 9
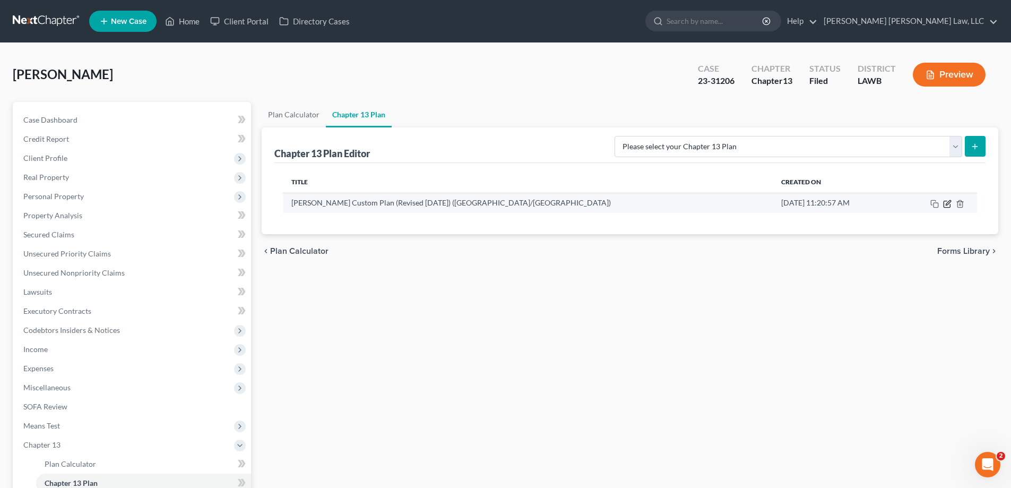
click at [948, 207] on icon "button" at bounding box center [947, 204] width 6 height 6
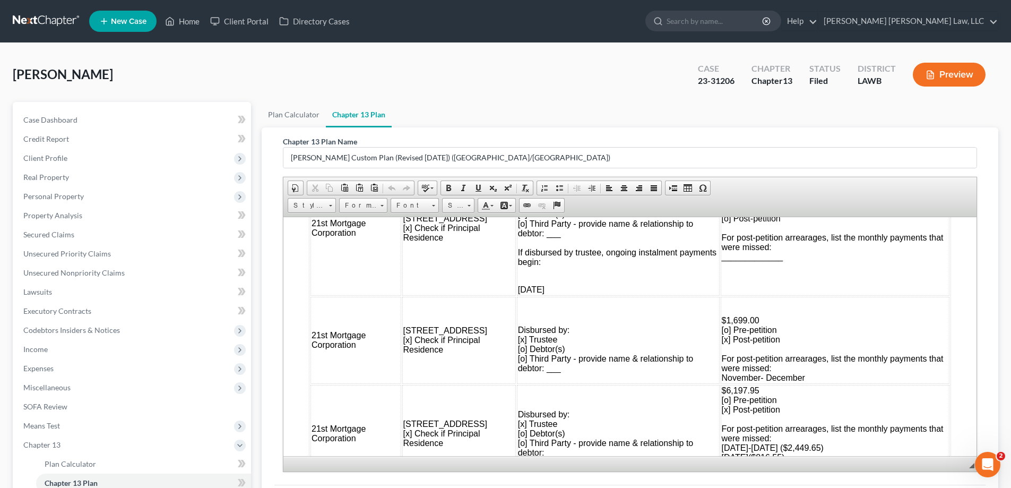
scroll to position [134, 0]
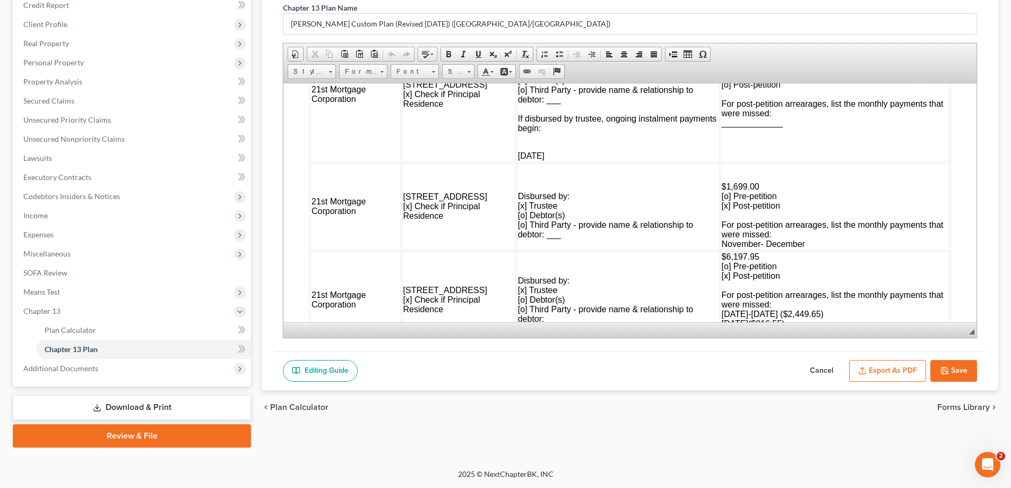
click at [875, 368] on button "Export as PDF" at bounding box center [887, 371] width 77 height 22
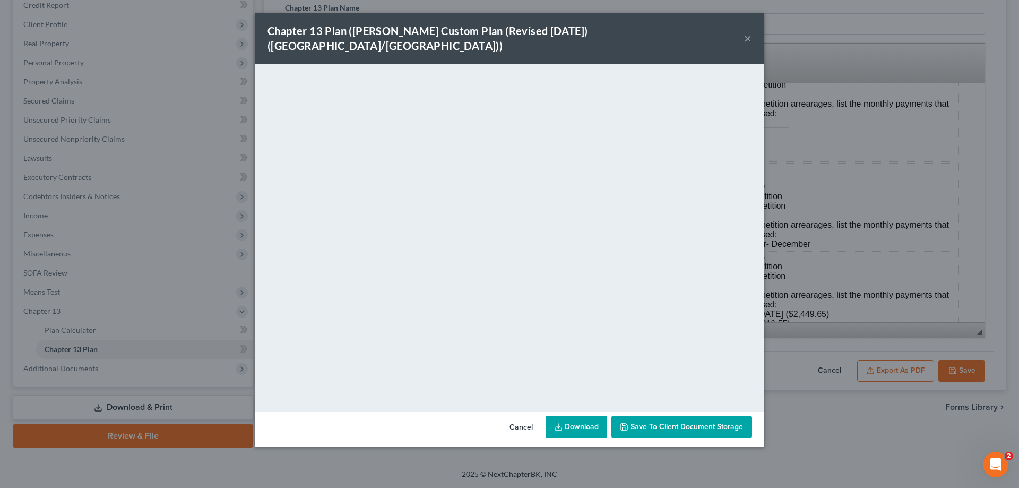
click at [747, 32] on button "×" at bounding box center [747, 38] width 7 height 13
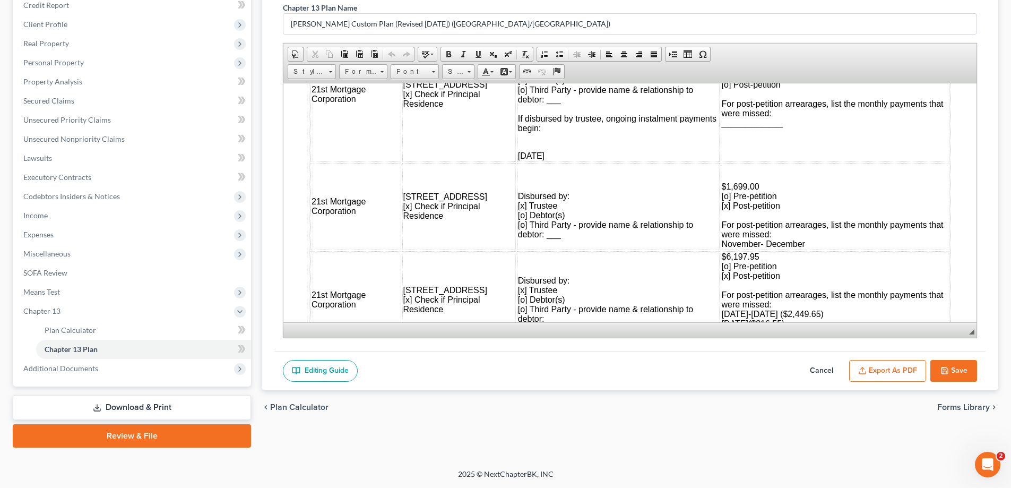
click at [954, 373] on button "Save" at bounding box center [953, 371] width 47 height 22
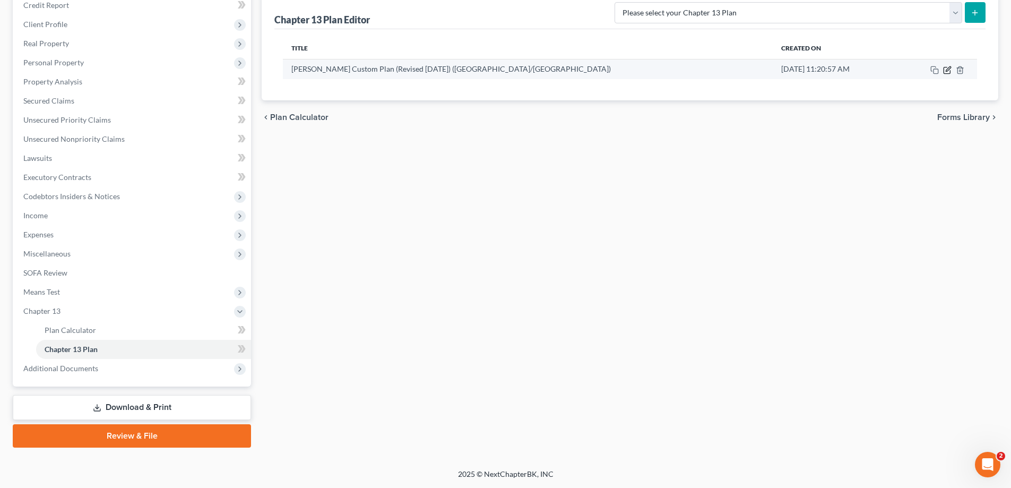
click at [947, 70] on icon "button" at bounding box center [948, 68] width 5 height 5
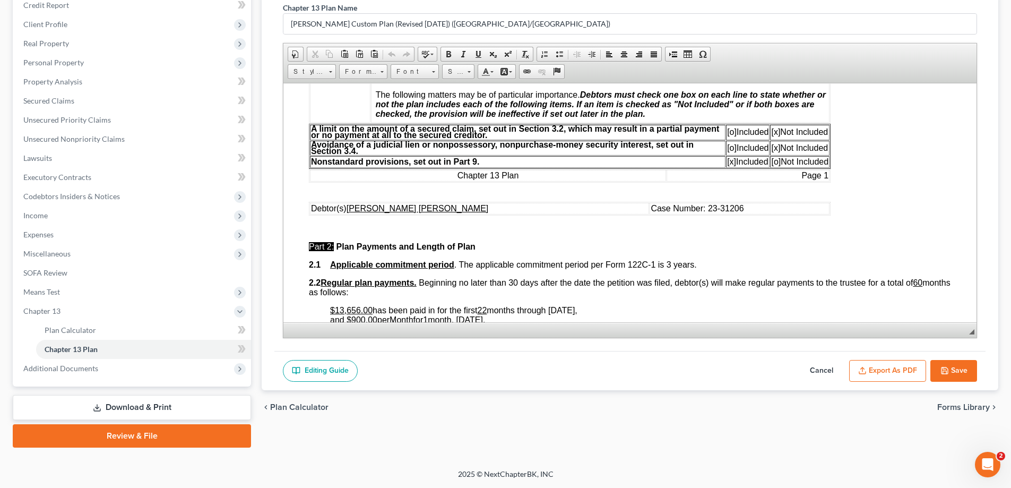
scroll to position [372, 0]
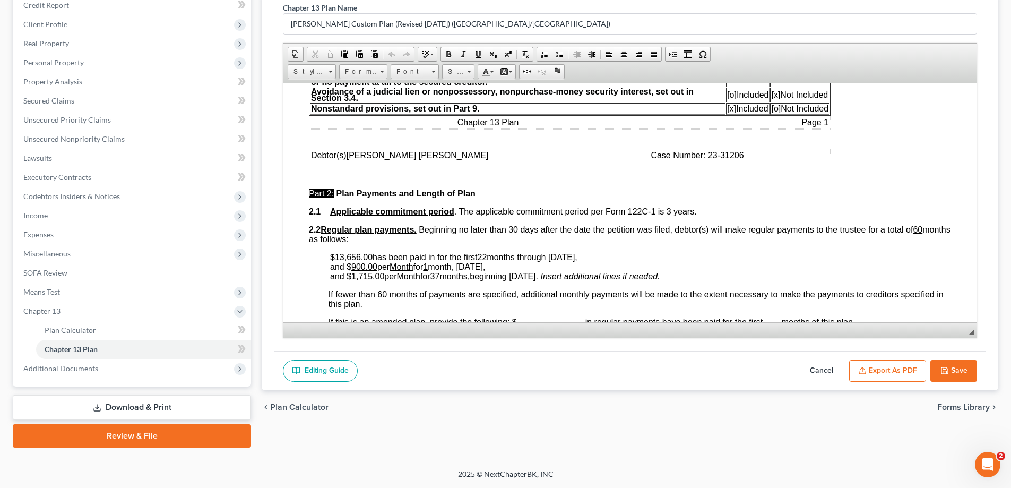
click at [945, 369] on icon "button" at bounding box center [945, 370] width 8 height 8
